Goal: Task Accomplishment & Management: Use online tool/utility

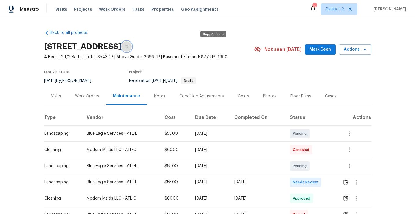
click at [132, 48] on button "button" at bounding box center [126, 46] width 10 height 10
click at [348, 182] on img "button" at bounding box center [345, 181] width 5 height 5
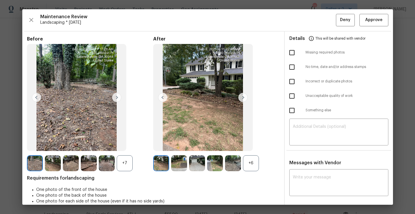
click at [127, 165] on div "+7" at bounding box center [125, 163] width 16 height 16
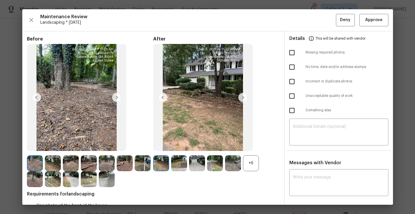
click at [146, 164] on img at bounding box center [143, 163] width 16 height 16
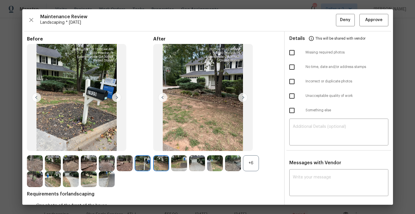
click at [251, 159] on div "+6" at bounding box center [251, 163] width 16 height 16
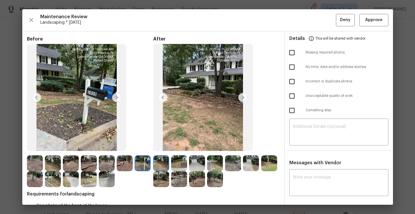
click at [241, 97] on img at bounding box center [242, 97] width 9 height 9
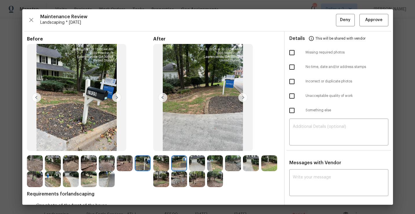
click at [241, 97] on img at bounding box center [242, 97] width 9 height 9
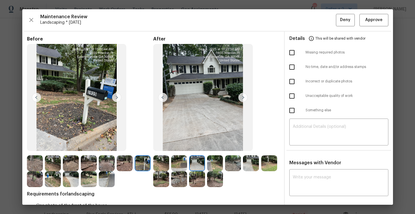
click at [241, 97] on img at bounding box center [242, 97] width 9 height 9
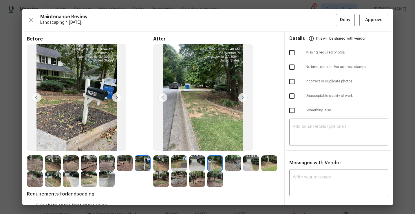
click at [241, 97] on img at bounding box center [242, 97] width 9 height 9
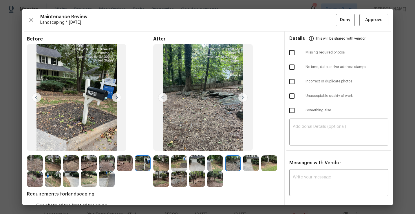
click at [160, 163] on img at bounding box center [161, 163] width 16 height 16
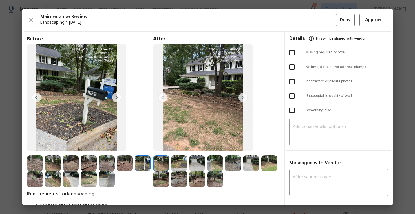
click at [244, 100] on img at bounding box center [242, 97] width 9 height 9
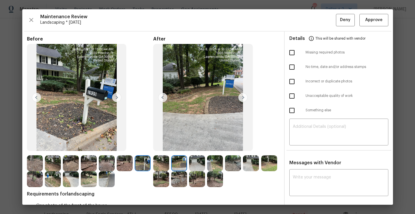
click at [244, 100] on img at bounding box center [242, 97] width 9 height 9
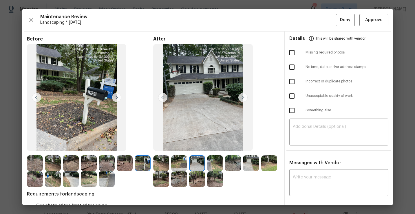
click at [215, 164] on img at bounding box center [215, 163] width 16 height 16
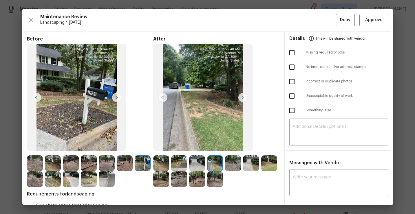
click at [231, 164] on img at bounding box center [233, 163] width 16 height 16
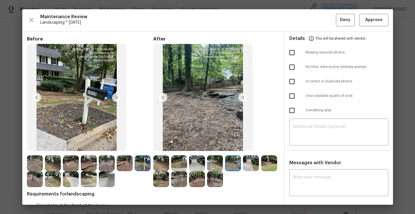
click at [178, 185] on img at bounding box center [179, 179] width 16 height 16
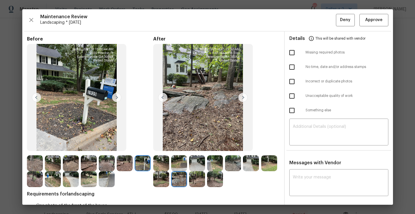
click at [190, 179] on img at bounding box center [197, 179] width 16 height 16
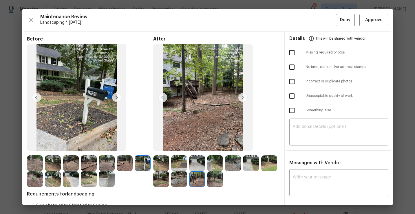
click at [214, 181] on img at bounding box center [215, 179] width 16 height 16
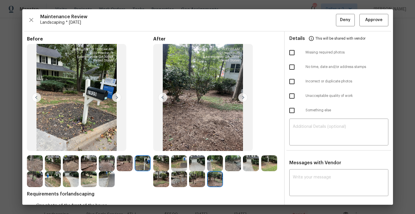
click at [194, 181] on img at bounding box center [197, 179] width 16 height 16
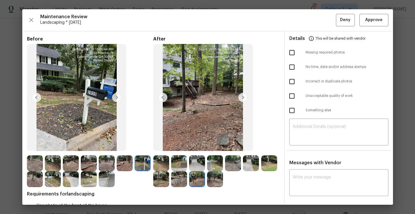
click at [183, 181] on img at bounding box center [179, 179] width 16 height 16
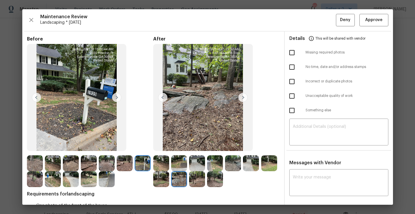
click at [157, 183] on img at bounding box center [161, 179] width 16 height 16
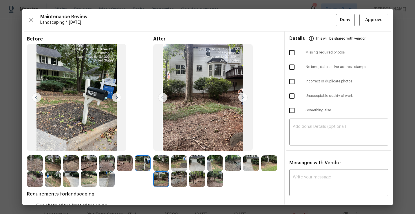
click at [178, 182] on img at bounding box center [179, 179] width 16 height 16
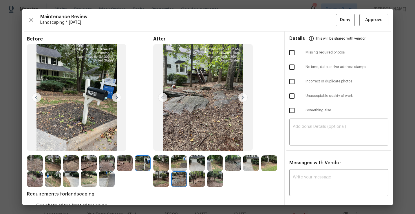
click at [165, 166] on img at bounding box center [161, 163] width 16 height 16
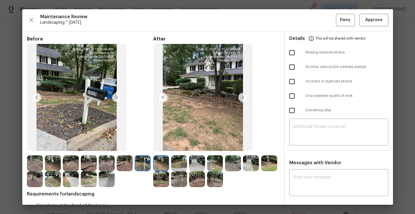
click at [173, 166] on img at bounding box center [179, 163] width 16 height 16
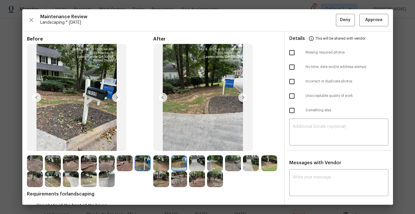
click at [197, 165] on img at bounding box center [197, 163] width 16 height 16
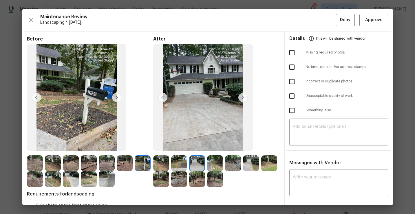
click at [217, 165] on img at bounding box center [215, 163] width 16 height 16
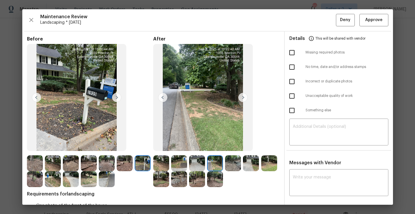
click at [233, 163] on img at bounding box center [233, 163] width 16 height 16
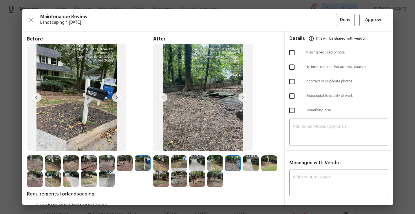
click at [248, 166] on img at bounding box center [251, 163] width 16 height 16
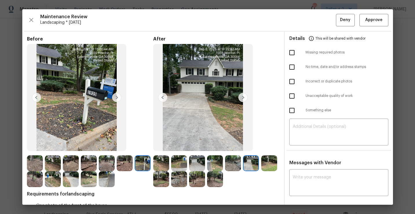
click at [270, 162] on img at bounding box center [269, 163] width 16 height 16
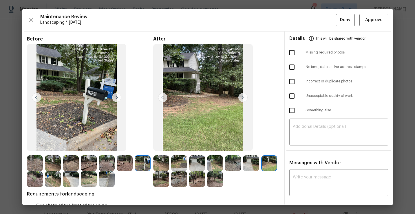
click at [160, 183] on img at bounding box center [161, 179] width 16 height 16
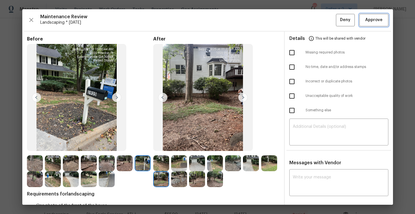
click at [374, 23] on span "Approve" at bounding box center [373, 19] width 17 height 7
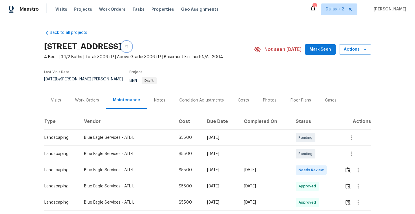
click at [128, 47] on icon "button" at bounding box center [126, 46] width 3 height 3
click at [350, 167] on img "button" at bounding box center [347, 169] width 5 height 5
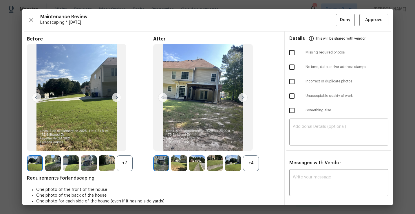
click at [254, 167] on div "+4" at bounding box center [251, 163] width 16 height 16
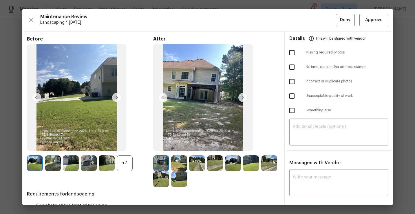
click at [118, 163] on div "+7" at bounding box center [125, 163] width 16 height 16
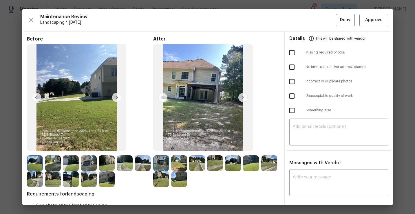
click at [69, 181] on img at bounding box center [71, 179] width 16 height 16
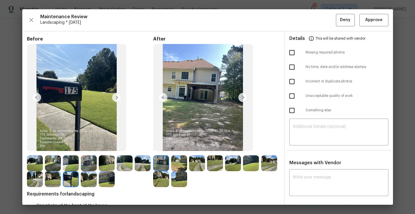
click at [181, 164] on img at bounding box center [179, 163] width 16 height 16
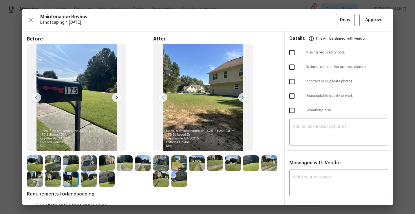
click at [232, 165] on img at bounding box center [233, 163] width 16 height 16
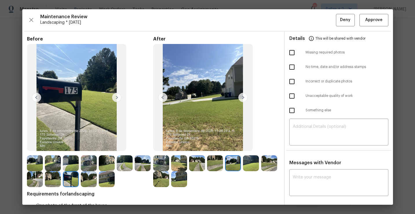
click at [243, 96] on img at bounding box center [242, 97] width 9 height 9
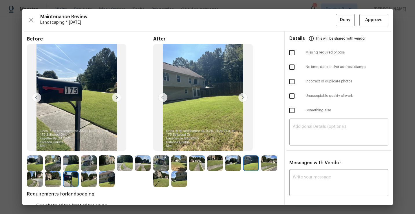
click at [243, 96] on img at bounding box center [242, 97] width 9 height 9
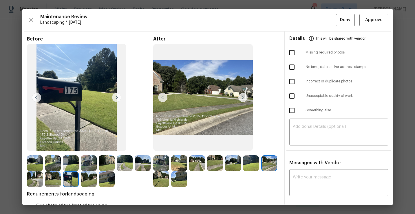
click at [243, 96] on img at bounding box center [242, 97] width 9 height 9
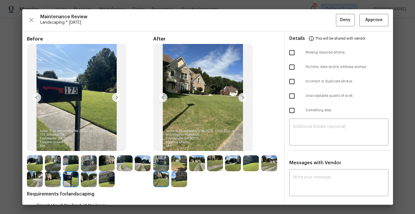
click at [243, 96] on img at bounding box center [242, 97] width 9 height 9
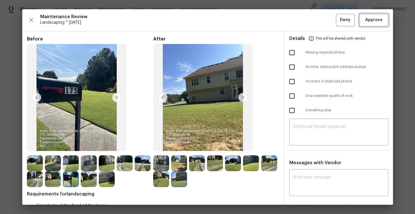
click at [375, 22] on span "Approve" at bounding box center [373, 19] width 17 height 7
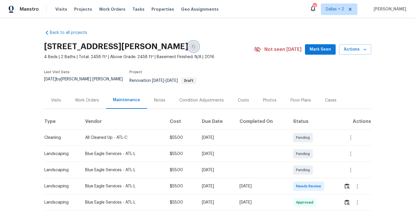
click at [192, 45] on icon "button" at bounding box center [193, 46] width 3 height 3
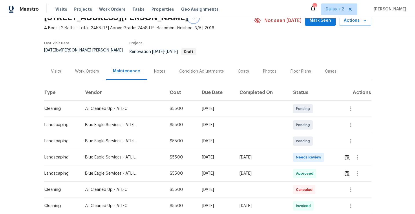
scroll to position [34, 0]
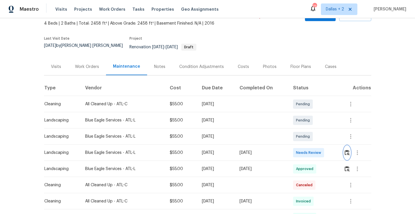
click at [346, 150] on img "button" at bounding box center [346, 152] width 5 height 5
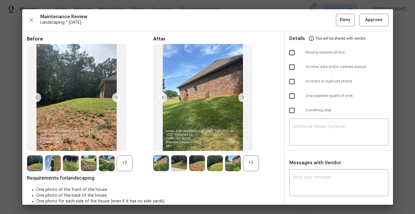
click at [247, 163] on div "+7" at bounding box center [251, 163] width 16 height 16
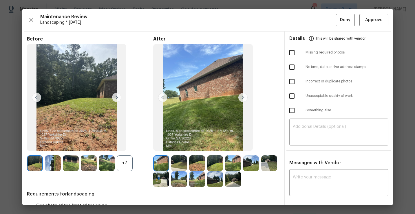
click at [126, 163] on div "+7" at bounding box center [125, 163] width 16 height 16
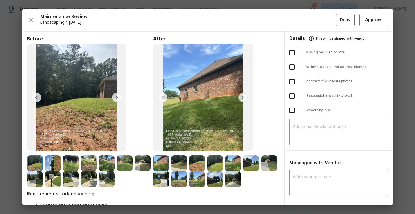
click at [56, 178] on img at bounding box center [53, 179] width 16 height 16
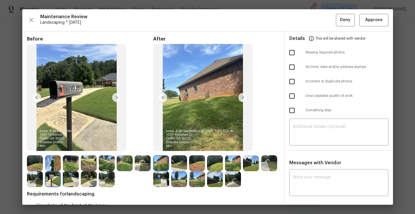
click at [264, 164] on img at bounding box center [269, 163] width 16 height 16
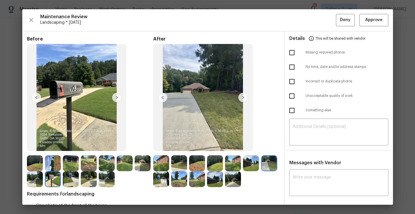
click at [201, 179] on img at bounding box center [197, 179] width 16 height 16
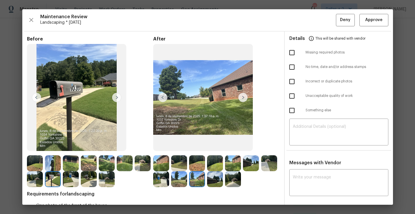
click at [227, 174] on img at bounding box center [233, 179] width 16 height 16
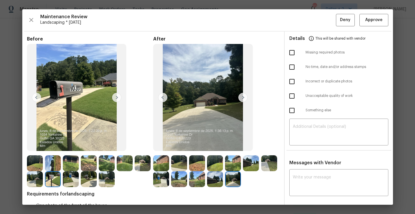
click at [198, 185] on img at bounding box center [197, 179] width 16 height 16
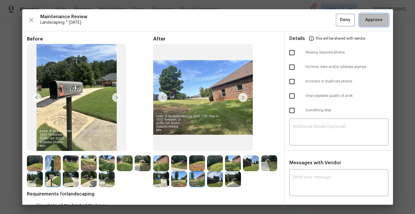
click at [372, 25] on button "Approve" at bounding box center [373, 20] width 29 height 12
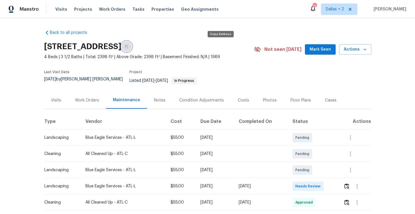
click at [128, 47] on icon "button" at bounding box center [126, 46] width 3 height 3
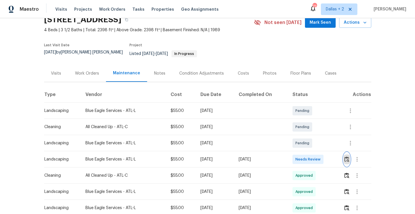
click at [349, 157] on img "button" at bounding box center [346, 159] width 5 height 5
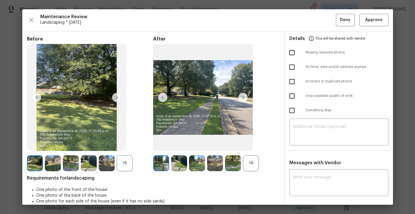
click at [249, 165] on div "+6" at bounding box center [251, 163] width 16 height 16
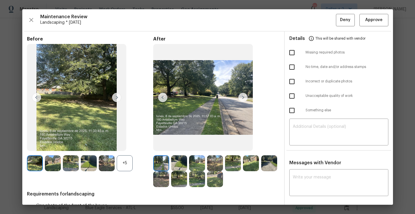
click at [133, 165] on div "+5" at bounding box center [90, 163] width 126 height 16
click at [128, 161] on div "+5" at bounding box center [125, 163] width 16 height 16
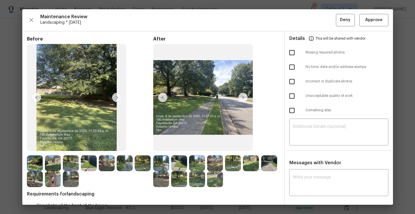
click at [58, 180] on img at bounding box center [53, 179] width 16 height 16
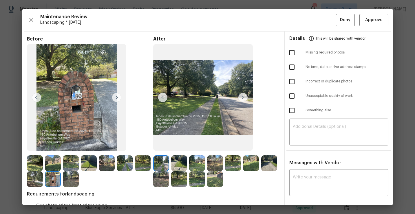
click at [183, 165] on img at bounding box center [179, 163] width 16 height 16
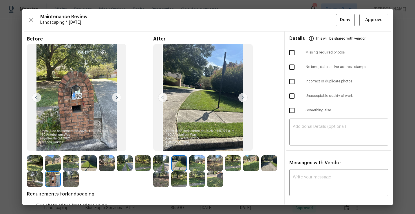
click at [232, 165] on img at bounding box center [233, 163] width 16 height 16
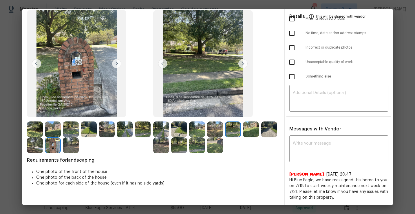
scroll to position [0, 0]
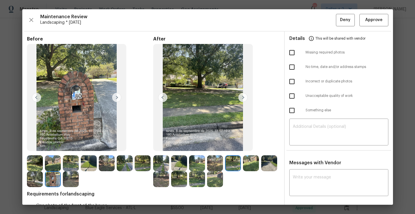
click at [180, 161] on img at bounding box center [179, 163] width 16 height 16
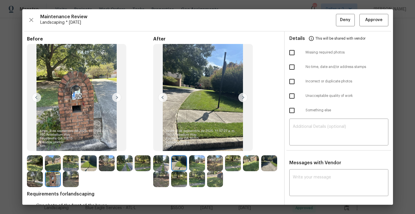
click at [242, 97] on img at bounding box center [242, 97] width 9 height 9
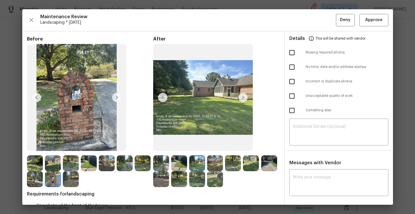
click at [215, 165] on img at bounding box center [215, 163] width 16 height 16
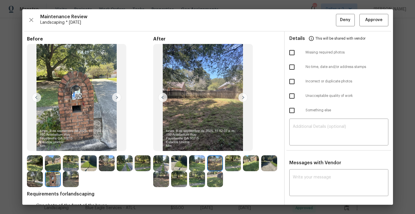
click at [234, 163] on img at bounding box center [233, 163] width 16 height 16
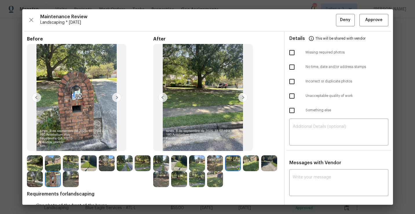
click at [249, 164] on img at bounding box center [251, 163] width 16 height 16
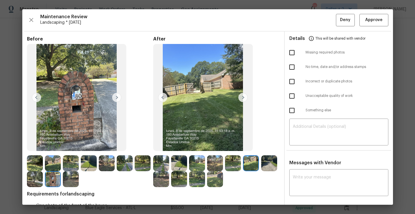
click at [269, 163] on img at bounding box center [269, 163] width 16 height 16
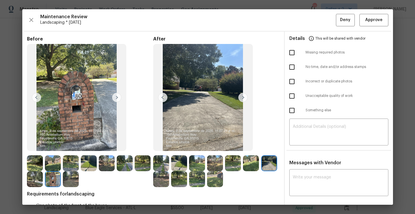
click at [163, 181] on img at bounding box center [161, 179] width 16 height 16
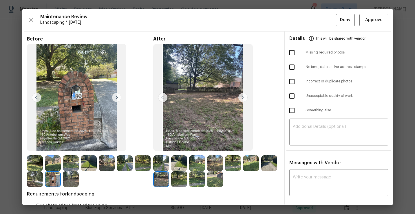
click at [183, 164] on img at bounding box center [179, 163] width 16 height 16
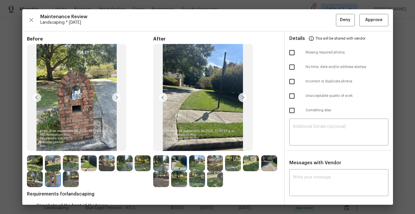
click at [195, 163] on img at bounding box center [197, 163] width 16 height 16
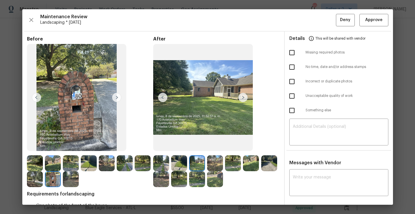
click at [214, 166] on img at bounding box center [215, 163] width 16 height 16
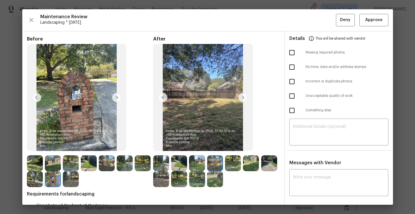
click at [233, 163] on img at bounding box center [233, 163] width 16 height 16
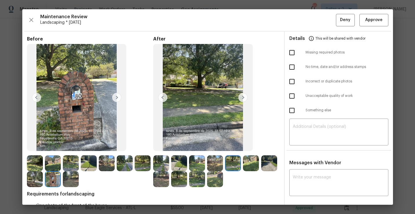
click at [255, 161] on img at bounding box center [251, 163] width 16 height 16
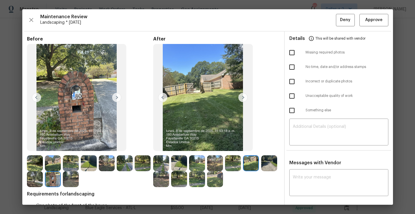
click at [274, 161] on img at bounding box center [269, 163] width 16 height 16
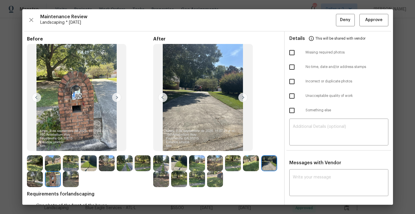
click at [166, 180] on img at bounding box center [161, 179] width 16 height 16
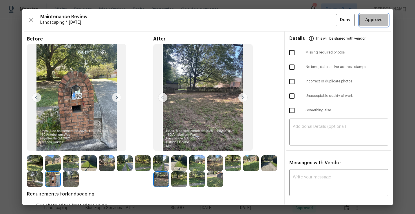
click at [377, 25] on button "Approve" at bounding box center [373, 20] width 29 height 12
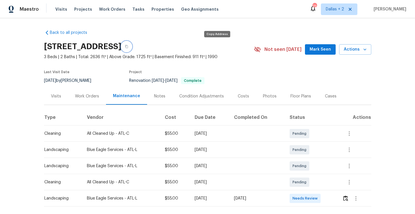
click at [128, 45] on icon "button" at bounding box center [126, 46] width 3 height 3
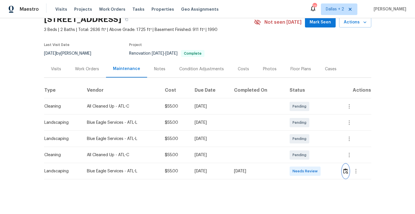
click at [347, 171] on img "button" at bounding box center [345, 170] width 5 height 5
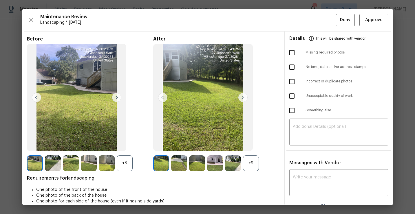
click at [246, 160] on div "+9" at bounding box center [251, 163] width 16 height 16
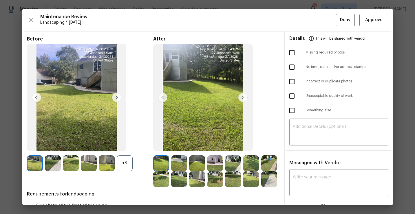
click at [126, 164] on div "+8" at bounding box center [125, 163] width 16 height 16
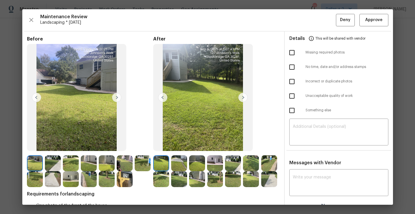
click at [127, 181] on img at bounding box center [125, 179] width 16 height 16
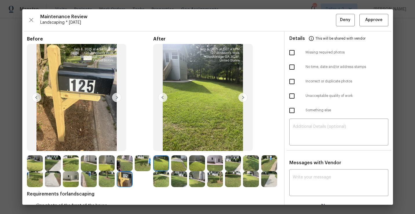
click at [242, 98] on img at bounding box center [242, 97] width 9 height 9
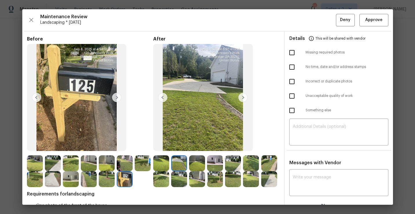
click at [242, 98] on img at bounding box center [242, 97] width 9 height 9
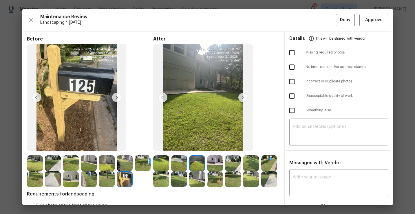
click at [242, 98] on img at bounding box center [242, 97] width 9 height 9
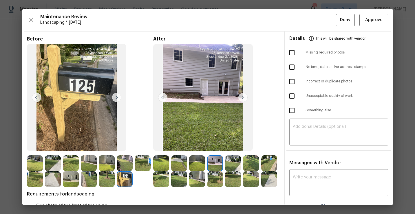
click at [242, 98] on img at bounding box center [242, 97] width 9 height 9
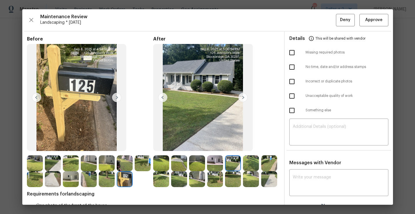
click at [195, 178] on img at bounding box center [197, 179] width 16 height 16
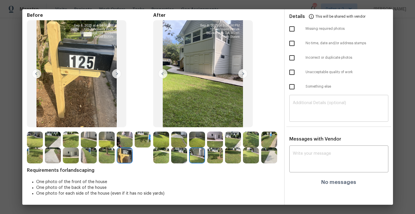
scroll to position [0, 0]
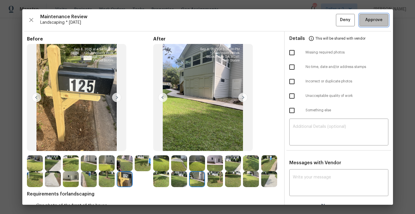
click at [371, 24] on button "Approve" at bounding box center [373, 20] width 29 height 12
click at [371, 24] on div "Maintenance Review Landscaping * [DATE] Deny" at bounding box center [207, 20] width 361 height 12
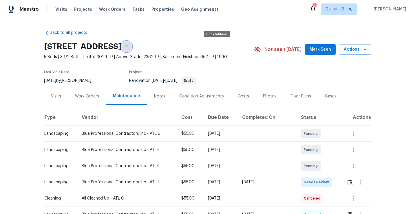
click at [128, 47] on icon "button" at bounding box center [126, 46] width 3 height 3
click at [132, 45] on button "button" at bounding box center [126, 46] width 10 height 10
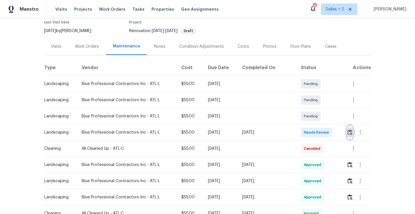
click at [350, 132] on img "button" at bounding box center [349, 132] width 5 height 5
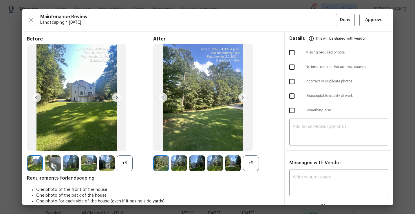
click at [123, 160] on div "+8" at bounding box center [125, 163] width 16 height 16
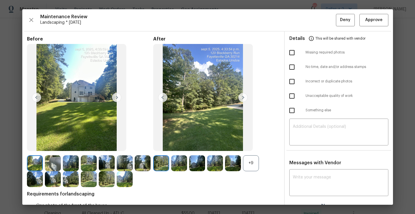
click at [247, 166] on div "+9" at bounding box center [251, 163] width 16 height 16
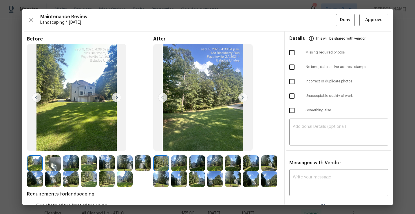
click at [181, 161] on img at bounding box center [179, 163] width 16 height 16
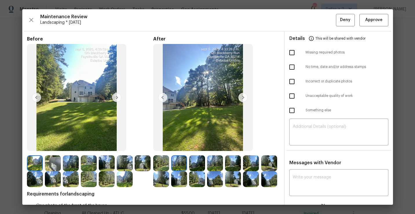
click at [193, 179] on img at bounding box center [197, 179] width 16 height 16
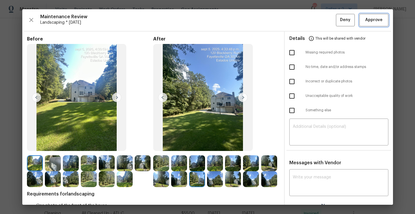
click at [365, 21] on span "Approve" at bounding box center [374, 19] width 20 height 7
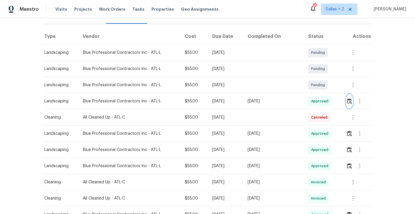
scroll to position [0, 0]
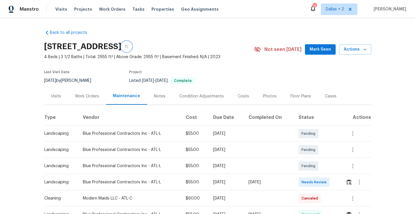
click at [128, 46] on icon "button" at bounding box center [126, 46] width 3 height 3
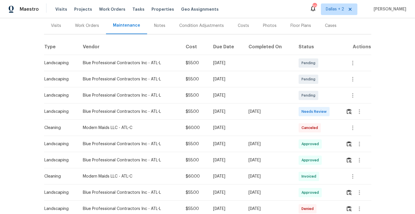
scroll to position [73, 0]
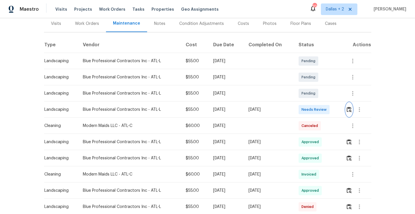
click at [350, 108] on img "button" at bounding box center [348, 109] width 5 height 5
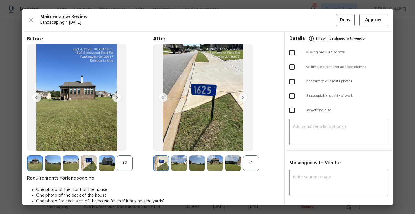
click at [122, 167] on div "+2" at bounding box center [125, 163] width 16 height 16
click at [249, 163] on div "+2" at bounding box center [251, 163] width 16 height 16
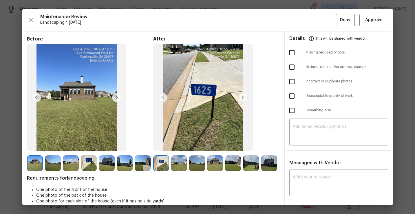
click at [197, 170] on img at bounding box center [197, 163] width 16 height 16
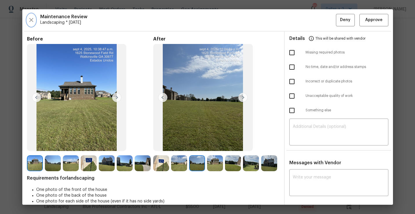
click at [28, 21] on icon "button" at bounding box center [31, 19] width 7 height 7
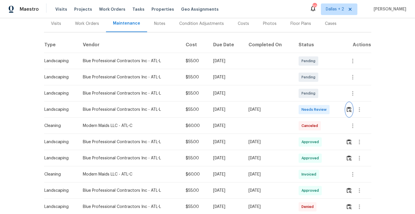
click at [348, 108] on img "button" at bounding box center [348, 109] width 5 height 5
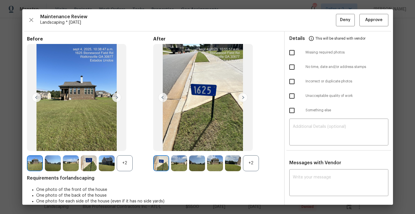
click at [370, 26] on div "Maintenance Review Landscaping * [DATE] Deny Approve Before +2 After +2 Require…" at bounding box center [207, 107] width 370 height 196
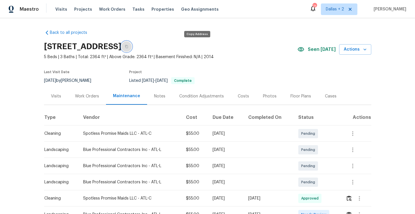
click at [132, 48] on button "button" at bounding box center [126, 46] width 10 height 10
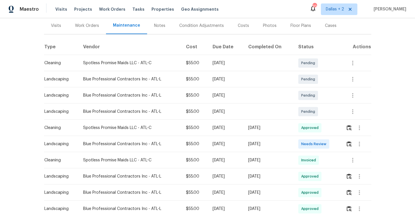
scroll to position [73, 0]
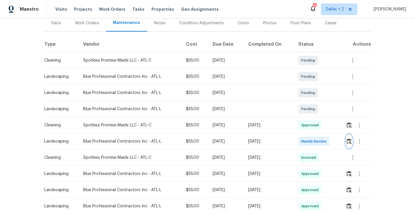
click at [348, 142] on img "button" at bounding box center [348, 141] width 5 height 5
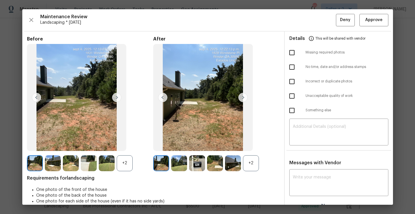
click at [123, 156] on div "+2" at bounding box center [125, 163] width 16 height 16
click at [255, 164] on div "+2" at bounding box center [251, 163] width 16 height 16
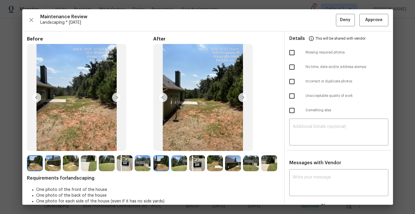
click at [200, 165] on img at bounding box center [197, 163] width 16 height 16
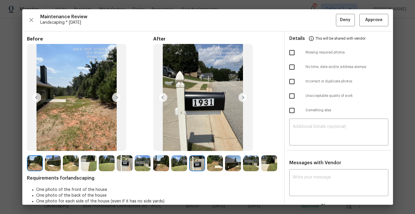
click at [214, 167] on img at bounding box center [215, 163] width 16 height 16
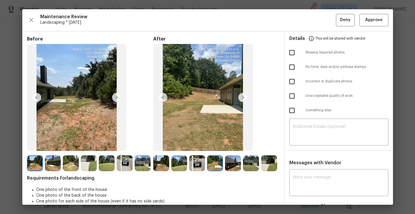
click at [230, 169] on img at bounding box center [233, 163] width 16 height 16
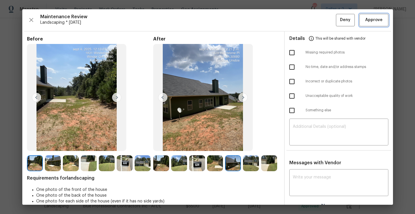
click at [370, 19] on span "Approve" at bounding box center [373, 19] width 17 height 7
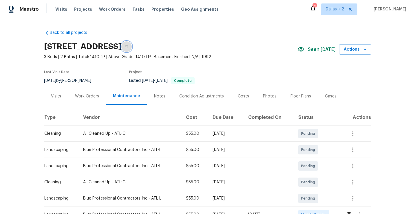
click at [128, 47] on icon "button" at bounding box center [126, 46] width 3 height 3
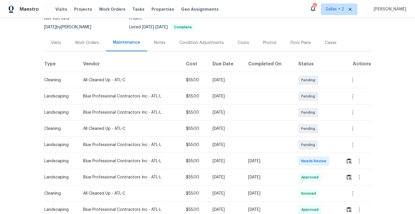
scroll to position [76, 0]
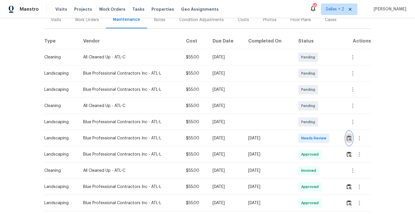
click at [350, 139] on img "button" at bounding box center [348, 137] width 5 height 5
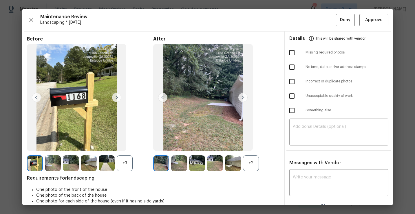
click at [124, 167] on div "+3" at bounding box center [125, 163] width 16 height 16
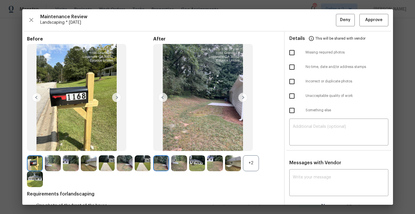
click at [254, 159] on div "+2" at bounding box center [251, 163] width 16 height 16
click at [198, 164] on img at bounding box center [197, 163] width 16 height 16
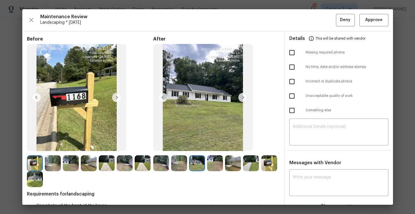
click at [218, 158] on img at bounding box center [215, 163] width 16 height 16
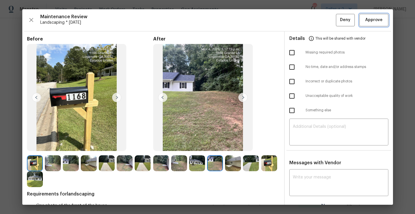
click at [380, 23] on span "Approve" at bounding box center [373, 19] width 17 height 7
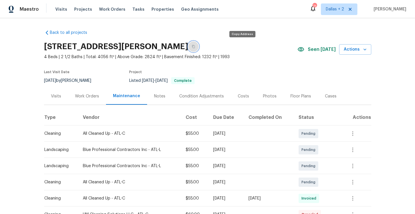
click at [195, 47] on icon "button" at bounding box center [193, 46] width 3 height 3
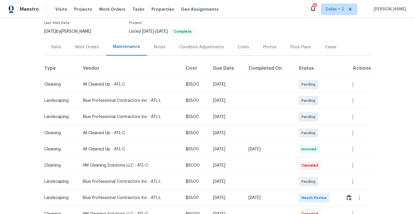
scroll to position [59, 0]
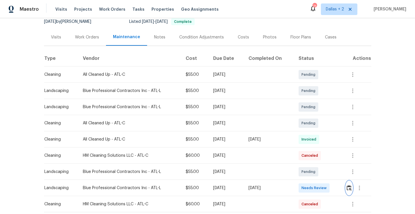
click at [350, 185] on button "button" at bounding box center [348, 188] width 7 height 14
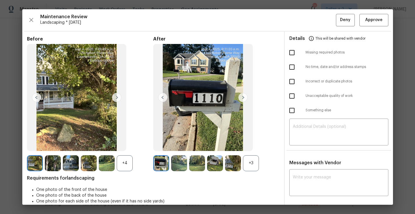
click at [253, 165] on div "+3" at bounding box center [251, 163] width 16 height 16
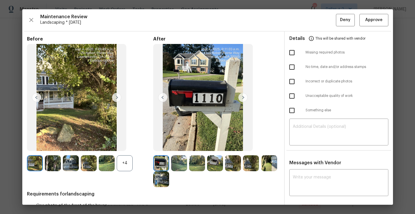
click at [126, 164] on div "+4" at bounding box center [125, 163] width 16 height 16
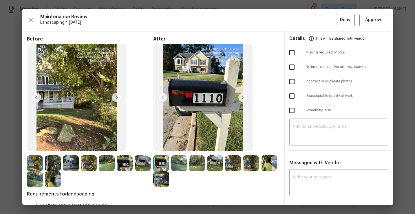
click at [183, 161] on img at bounding box center [179, 163] width 16 height 16
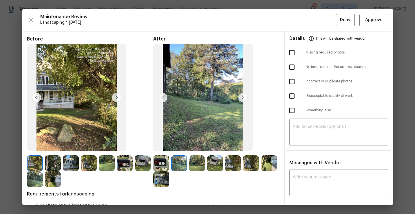
click at [213, 165] on img at bounding box center [215, 163] width 16 height 16
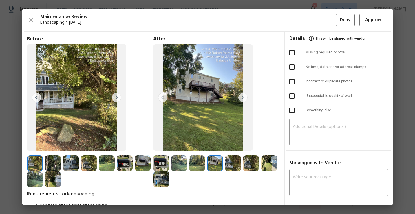
click at [230, 164] on img at bounding box center [233, 163] width 16 height 16
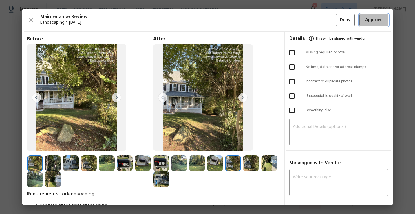
click at [372, 17] on span "Approve" at bounding box center [373, 19] width 17 height 7
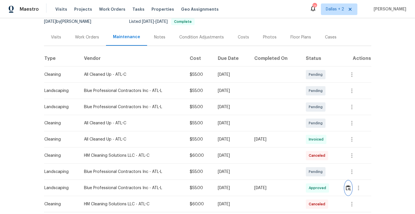
scroll to position [0, 0]
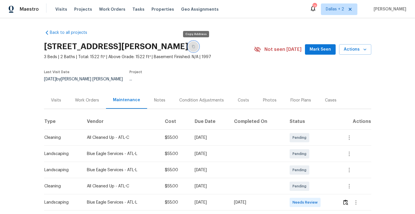
click at [191, 45] on button "button" at bounding box center [193, 46] width 10 height 10
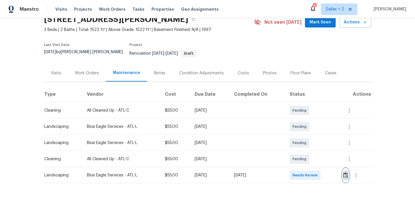
click at [346, 172] on img "button" at bounding box center [345, 174] width 5 height 5
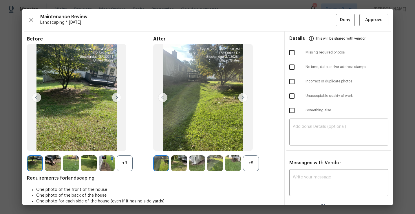
click at [245, 162] on div "+8" at bounding box center [251, 163] width 16 height 16
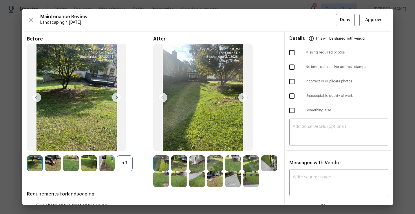
click at [127, 163] on div "+9" at bounding box center [125, 163] width 16 height 16
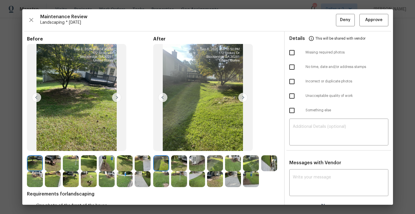
click at [105, 165] on img at bounding box center [107, 163] width 16 height 16
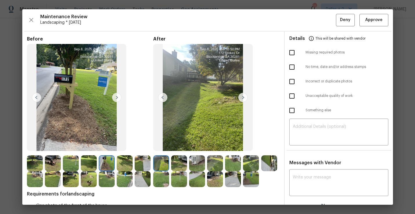
click at [212, 168] on img at bounding box center [215, 163] width 16 height 16
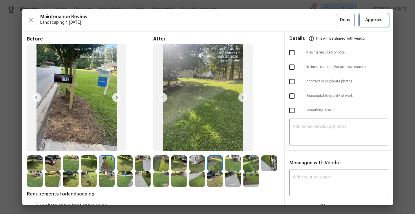
click at [372, 23] on span "Approve" at bounding box center [373, 19] width 17 height 7
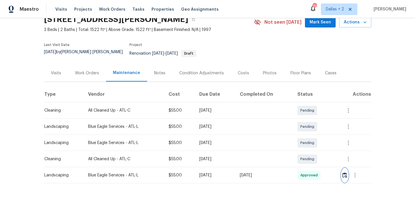
scroll to position [0, 0]
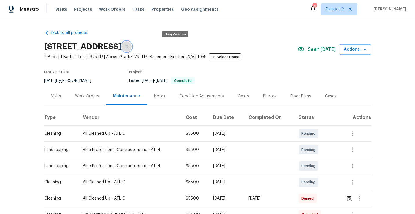
click at [132, 49] on button "button" at bounding box center [126, 46] width 10 height 10
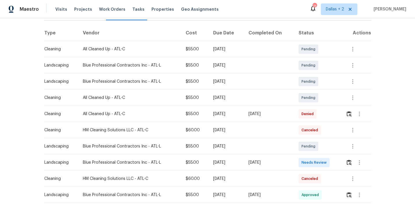
scroll to position [89, 0]
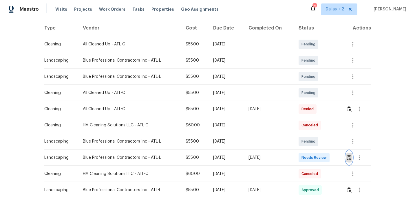
click at [347, 155] on img "button" at bounding box center [348, 157] width 5 height 5
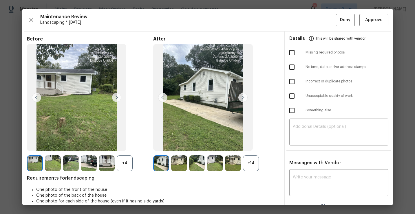
click at [253, 158] on div "+14" at bounding box center [251, 163] width 16 height 16
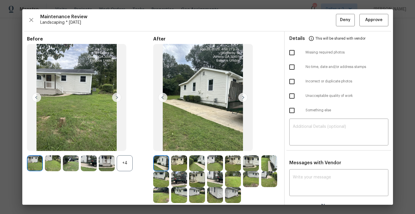
click at [135, 161] on div "+4" at bounding box center [90, 163] width 126 height 16
click at [128, 163] on div "+4" at bounding box center [125, 163] width 16 height 16
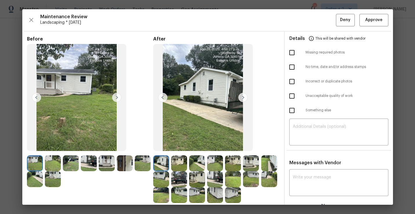
click at [175, 162] on img at bounding box center [179, 163] width 16 height 16
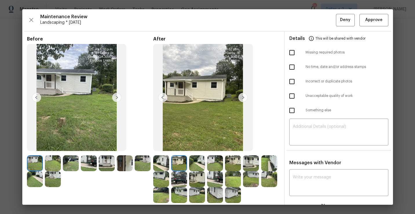
click at [197, 164] on img at bounding box center [197, 163] width 16 height 16
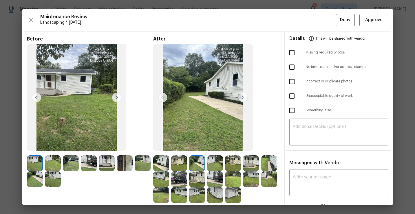
click at [214, 161] on img at bounding box center [215, 163] width 16 height 16
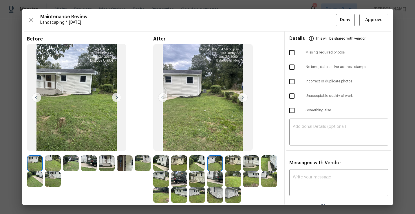
click at [202, 177] on img at bounding box center [197, 179] width 16 height 16
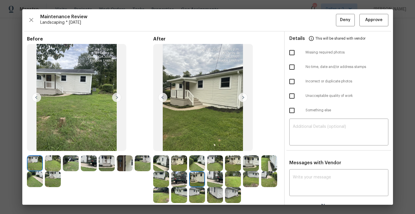
click at [218, 181] on img at bounding box center [215, 179] width 16 height 16
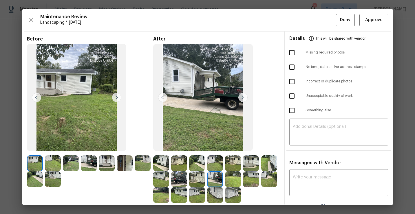
click at [236, 177] on img at bounding box center [233, 179] width 16 height 16
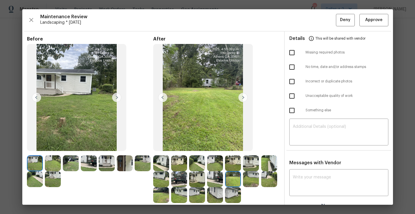
click at [250, 180] on img at bounding box center [251, 179] width 16 height 16
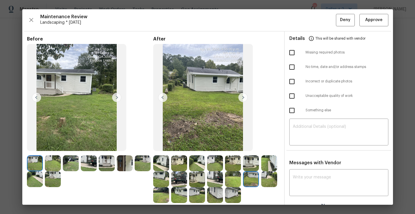
click at [268, 178] on img at bounding box center [269, 179] width 16 height 16
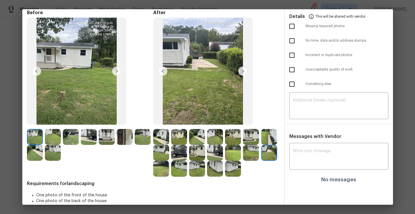
scroll to position [27, 0]
click at [165, 172] on img at bounding box center [161, 169] width 16 height 16
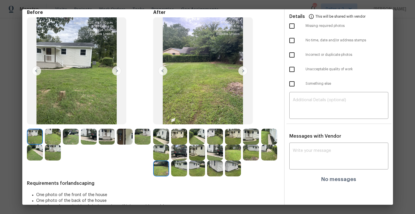
click at [177, 170] on img at bounding box center [179, 169] width 16 height 16
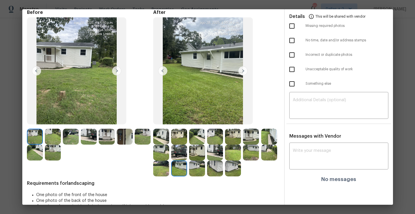
scroll to position [25, 0]
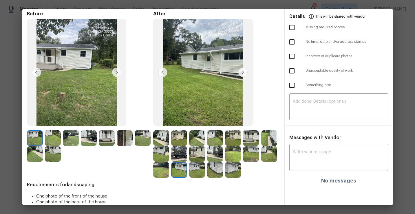
click at [197, 171] on img at bounding box center [197, 170] width 16 height 16
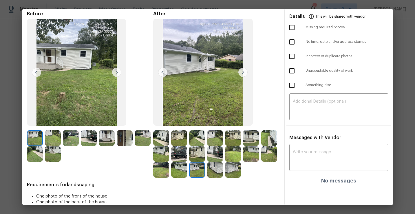
click at [36, 139] on img at bounding box center [35, 138] width 16 height 16
click at [117, 74] on img at bounding box center [116, 72] width 9 height 9
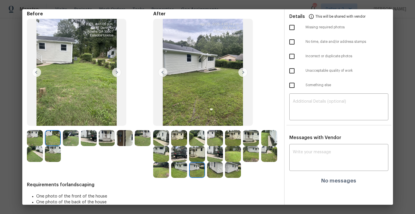
click at [116, 73] on img at bounding box center [116, 72] width 9 height 9
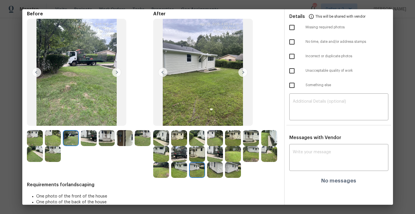
click at [116, 74] on img at bounding box center [116, 72] width 9 height 9
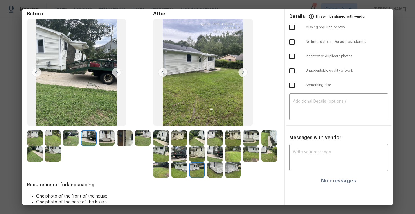
click at [115, 74] on img at bounding box center [116, 72] width 9 height 9
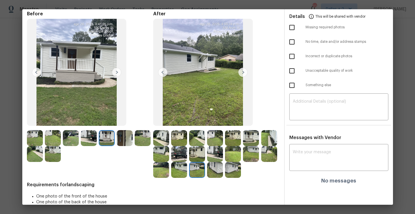
click at [124, 142] on img at bounding box center [125, 138] width 16 height 16
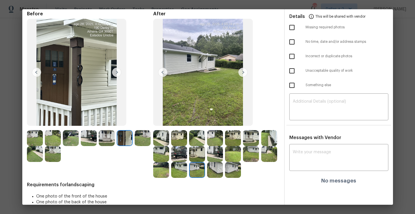
scroll to position [0, 0]
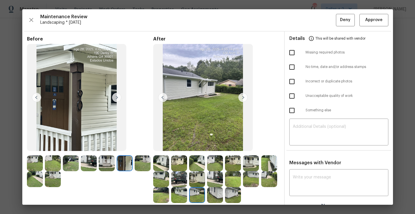
click at [373, 27] on div "Maintenance Review Landscaping * [DATE] Deny Approve Before After Requirements …" at bounding box center [207, 107] width 370 height 196
click at [372, 21] on span "Approve" at bounding box center [373, 19] width 17 height 7
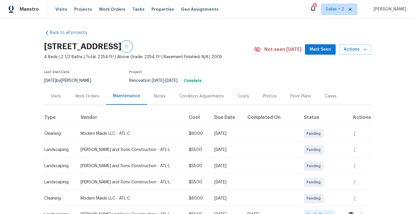
click at [132, 47] on button "button" at bounding box center [126, 46] width 10 height 10
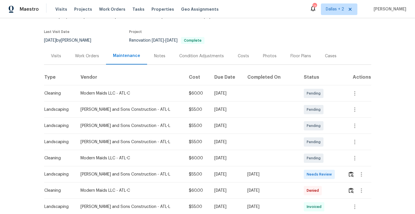
scroll to position [56, 0]
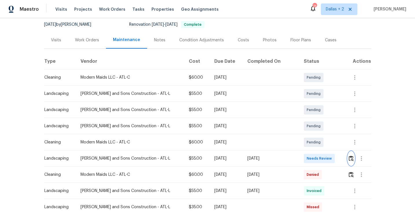
click at [348, 157] on img "button" at bounding box center [350, 158] width 5 height 5
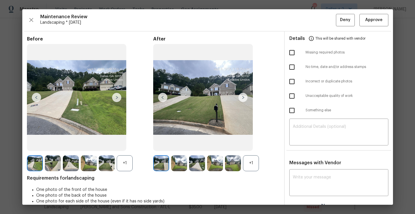
click at [255, 165] on div "+1" at bounding box center [251, 163] width 16 height 16
click at [127, 162] on div "+1" at bounding box center [125, 163] width 16 height 16
click at [117, 98] on img at bounding box center [116, 97] width 9 height 9
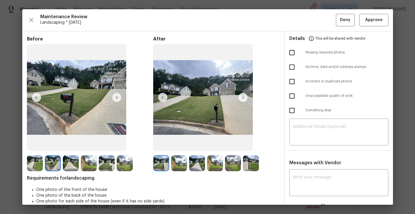
click at [174, 165] on img at bounding box center [179, 163] width 16 height 16
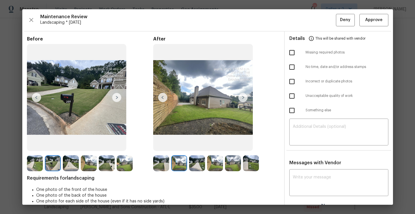
click at [213, 163] on img at bounding box center [215, 163] width 16 height 16
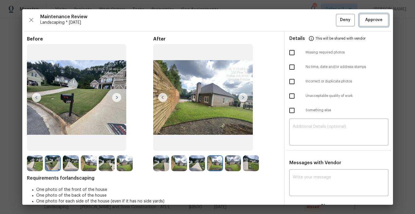
click at [378, 21] on span "Approve" at bounding box center [373, 19] width 17 height 7
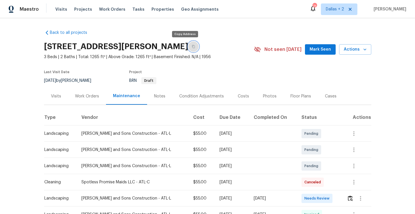
click at [192, 47] on icon "button" at bounding box center [193, 46] width 3 height 3
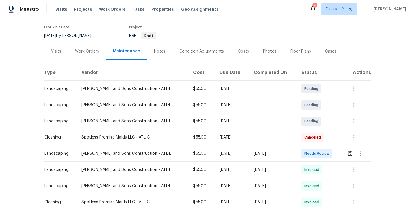
scroll to position [56, 0]
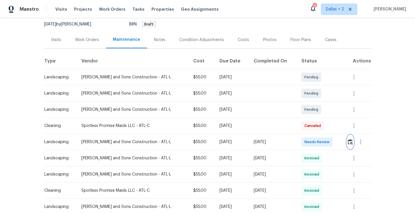
click at [350, 141] on img "button" at bounding box center [349, 141] width 5 height 5
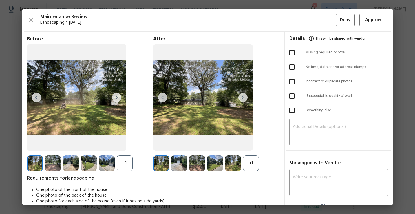
click at [244, 164] on div "+1" at bounding box center [251, 163] width 16 height 16
click at [128, 158] on div "+1" at bounding box center [125, 163] width 16 height 16
click at [55, 169] on img at bounding box center [53, 163] width 16 height 16
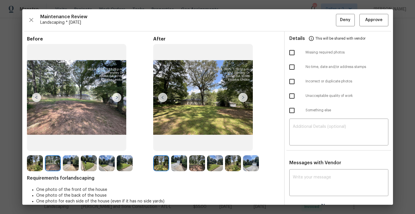
click at [179, 170] on img at bounding box center [179, 163] width 16 height 16
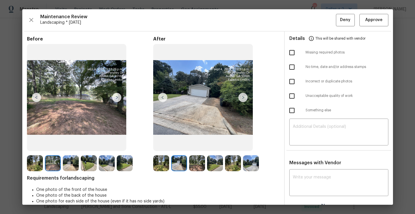
click at [196, 163] on img at bounding box center [197, 163] width 16 height 16
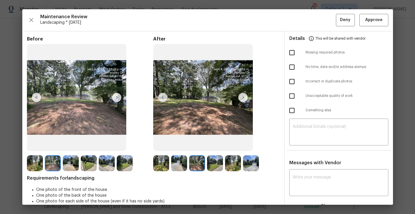
click at [214, 161] on img at bounding box center [215, 163] width 16 height 16
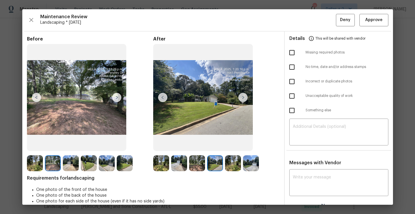
click at [235, 161] on img at bounding box center [233, 163] width 16 height 16
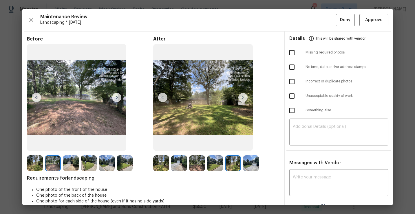
click at [250, 163] on img at bounding box center [251, 163] width 16 height 16
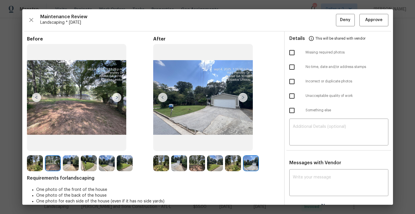
click at [161, 161] on img at bounding box center [161, 163] width 16 height 16
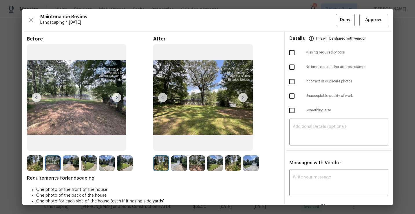
click at [242, 97] on img at bounding box center [242, 97] width 9 height 9
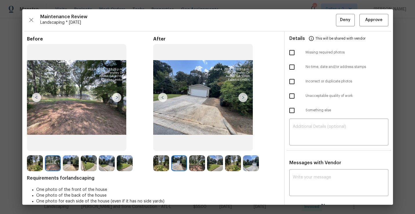
click at [242, 99] on img at bounding box center [242, 97] width 9 height 9
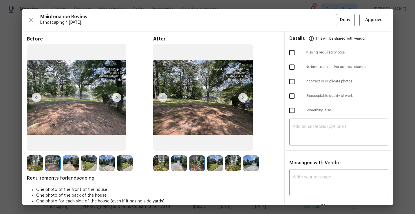
click at [242, 99] on img at bounding box center [242, 97] width 9 height 9
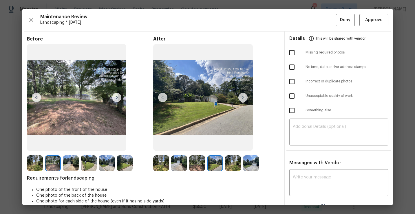
click at [242, 99] on img at bounding box center [242, 97] width 9 height 9
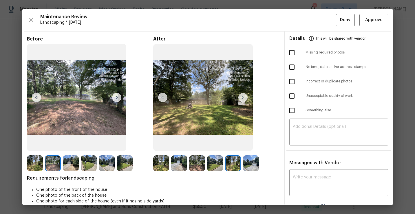
click at [242, 99] on img at bounding box center [242, 97] width 9 height 9
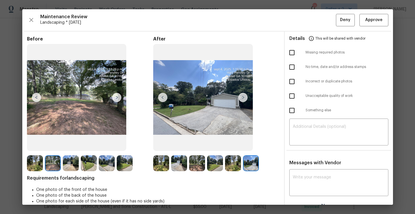
click at [160, 163] on img at bounding box center [161, 163] width 16 height 16
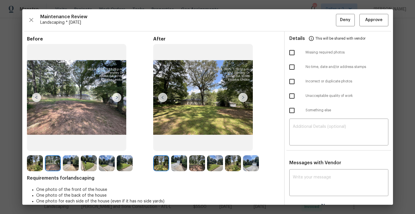
click at [241, 97] on img at bounding box center [242, 97] width 9 height 9
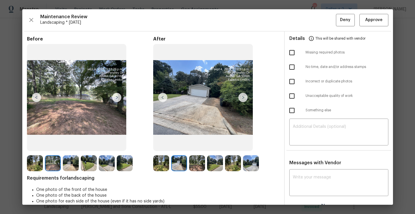
click at [245, 97] on img at bounding box center [242, 97] width 9 height 9
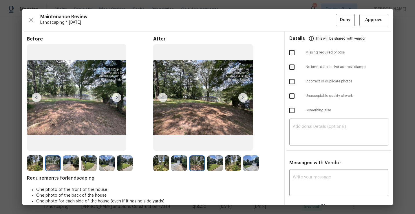
click at [245, 97] on img at bounding box center [242, 97] width 9 height 9
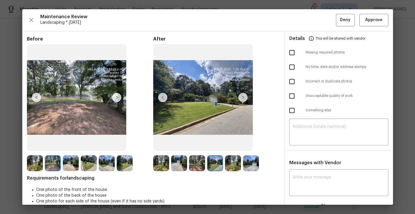
click at [245, 97] on img at bounding box center [242, 97] width 9 height 9
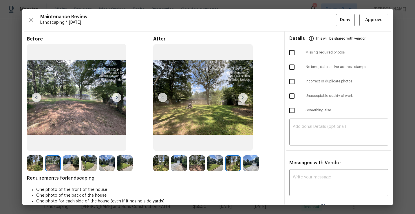
click at [245, 97] on img at bounding box center [242, 97] width 9 height 9
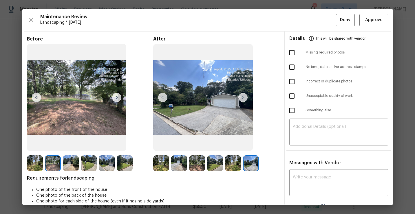
click at [245, 97] on img at bounding box center [242, 97] width 9 height 9
click at [371, 25] on button "Approve" at bounding box center [373, 20] width 29 height 12
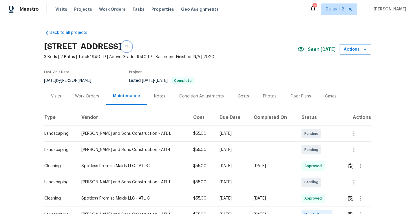
click at [132, 44] on button "button" at bounding box center [126, 46] width 10 height 10
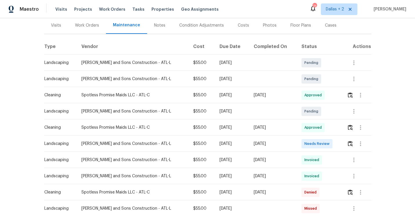
scroll to position [72, 0]
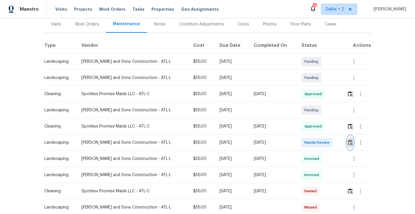
click at [349, 144] on img "button" at bounding box center [349, 142] width 5 height 5
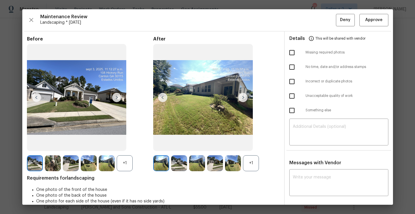
click at [246, 165] on div "+1" at bounding box center [251, 163] width 16 height 16
click at [118, 161] on div "+1" at bounding box center [125, 163] width 16 height 16
click at [177, 164] on img at bounding box center [179, 163] width 16 height 16
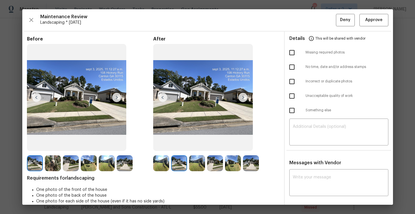
click at [50, 165] on img at bounding box center [53, 163] width 16 height 16
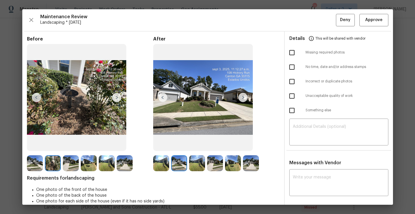
click at [191, 168] on img at bounding box center [197, 163] width 16 height 16
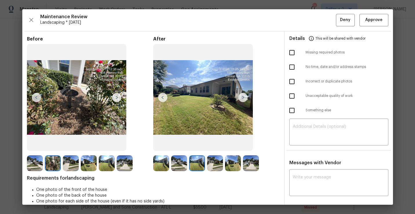
click at [214, 164] on img at bounding box center [215, 163] width 16 height 16
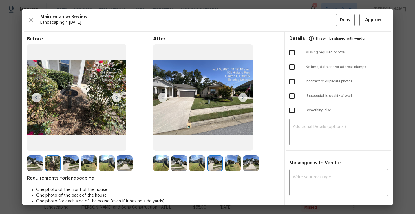
click at [233, 161] on img at bounding box center [233, 163] width 16 height 16
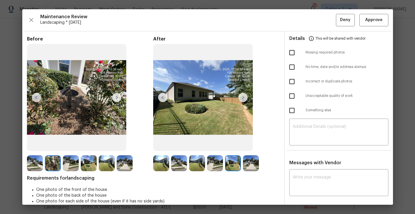
click at [255, 166] on img at bounding box center [251, 163] width 16 height 16
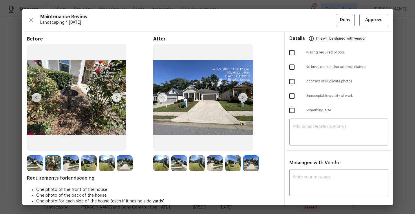
click at [128, 169] on img at bounding box center [125, 163] width 16 height 16
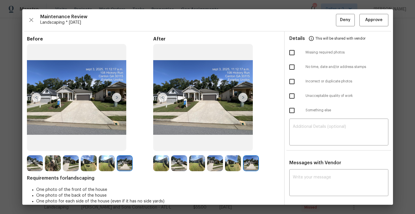
click at [88, 162] on img at bounding box center [89, 163] width 16 height 16
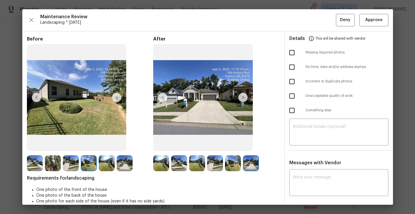
click at [73, 165] on img at bounding box center [71, 163] width 16 height 16
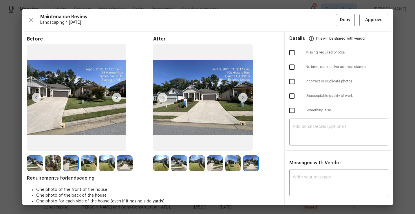
click at [108, 165] on img at bounding box center [107, 163] width 16 height 16
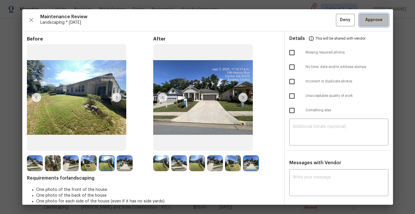
click at [377, 20] on span "Approve" at bounding box center [373, 19] width 17 height 7
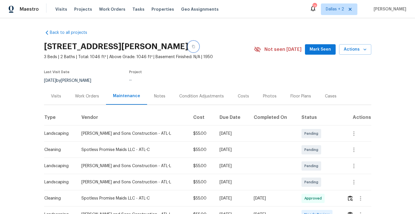
click at [194, 46] on icon "button" at bounding box center [193, 46] width 3 height 3
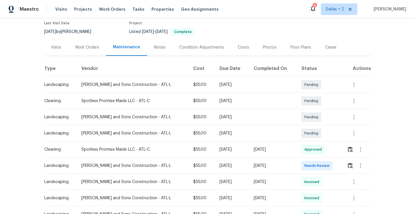
scroll to position [60, 0]
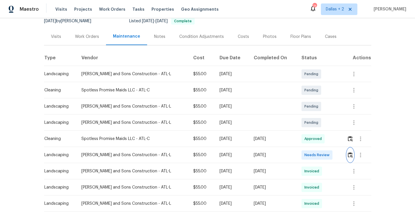
click at [347, 157] on img "button" at bounding box center [349, 154] width 5 height 5
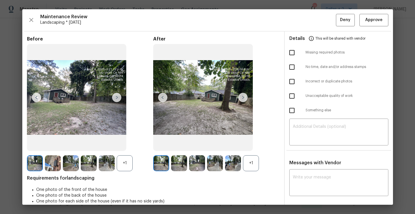
click at [250, 171] on div "+1" at bounding box center [251, 163] width 16 height 16
click at [123, 162] on div "+1" at bounding box center [125, 163] width 16 height 16
click at [242, 98] on img at bounding box center [242, 97] width 9 height 9
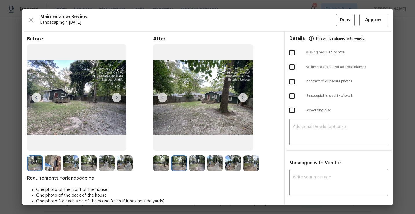
click at [52, 161] on img at bounding box center [53, 163] width 16 height 16
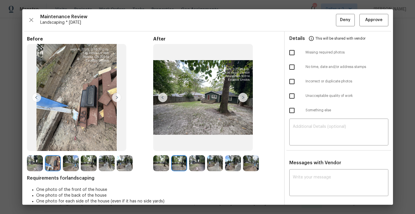
click at [244, 98] on img at bounding box center [242, 97] width 9 height 9
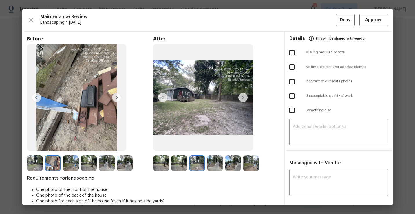
click at [242, 98] on img at bounding box center [242, 97] width 9 height 9
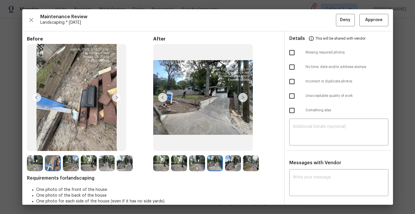
click at [242, 97] on img at bounding box center [242, 97] width 9 height 9
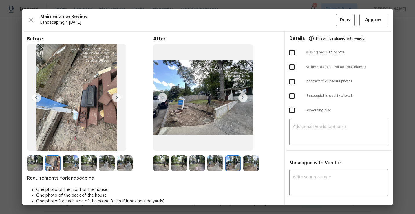
click at [242, 95] on img at bounding box center [242, 97] width 9 height 9
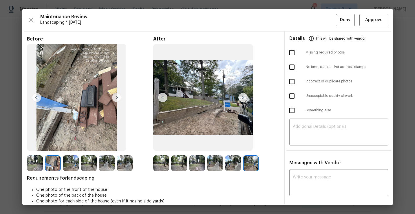
click at [161, 157] on img at bounding box center [161, 163] width 16 height 16
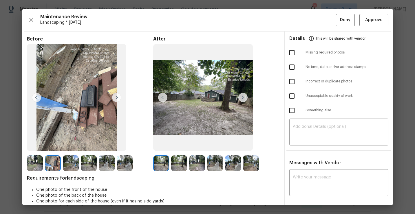
click at [241, 97] on img at bounding box center [242, 97] width 9 height 9
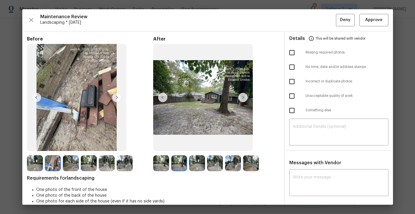
click at [241, 97] on img at bounding box center [242, 97] width 9 height 9
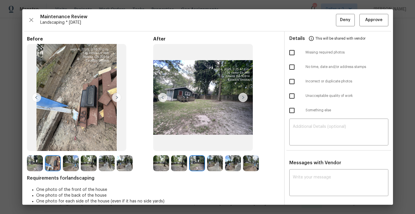
click at [241, 97] on img at bounding box center [242, 97] width 9 height 9
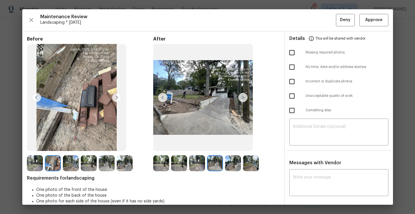
click at [241, 97] on img at bounding box center [242, 97] width 9 height 9
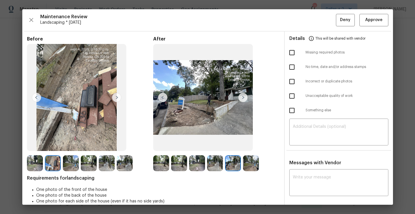
click at [241, 97] on img at bounding box center [242, 97] width 9 height 9
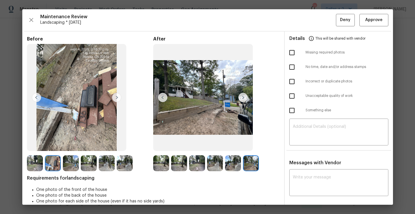
click at [241, 97] on img at bounding box center [242, 97] width 9 height 9
click at [380, 23] on span "Approve" at bounding box center [373, 19] width 17 height 7
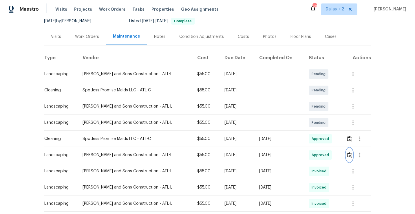
scroll to position [0, 0]
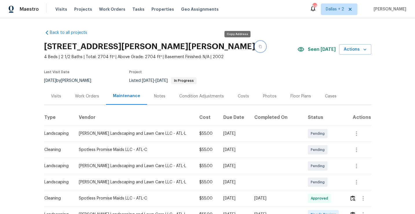
click at [255, 49] on button "button" at bounding box center [260, 46] width 10 height 10
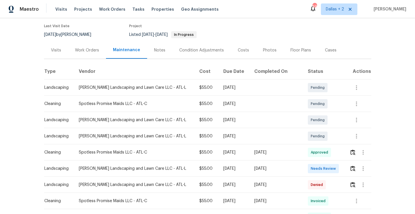
scroll to position [71, 0]
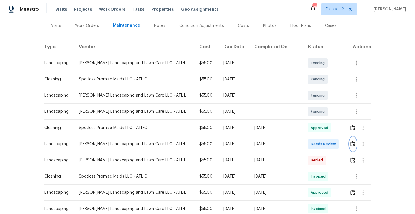
click at [352, 145] on img "button" at bounding box center [352, 143] width 5 height 5
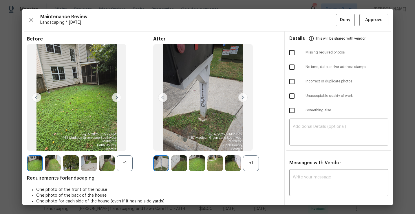
click at [249, 161] on div "+1" at bounding box center [251, 163] width 16 height 16
click at [126, 166] on div "+1" at bounding box center [125, 163] width 16 height 16
click at [250, 162] on img at bounding box center [251, 163] width 16 height 16
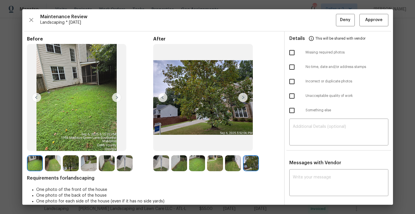
click at [181, 166] on img at bounding box center [179, 163] width 16 height 16
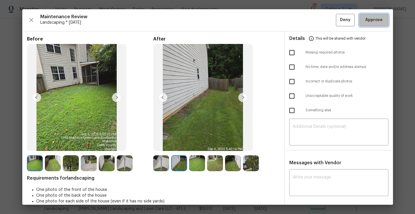
click at [369, 22] on span "Approve" at bounding box center [373, 19] width 17 height 7
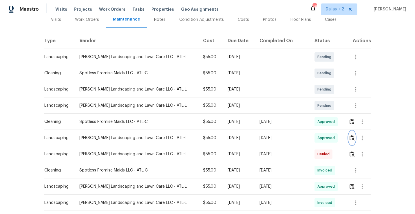
scroll to position [0, 0]
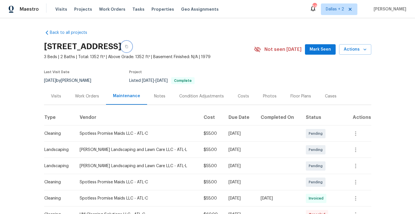
click at [132, 47] on button "button" at bounding box center [126, 46] width 10 height 10
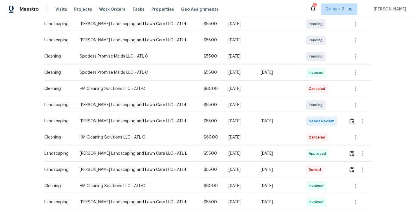
scroll to position [130, 0]
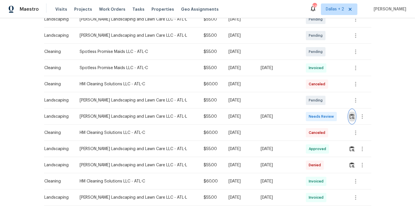
click at [351, 115] on img "button" at bounding box center [351, 116] width 5 height 5
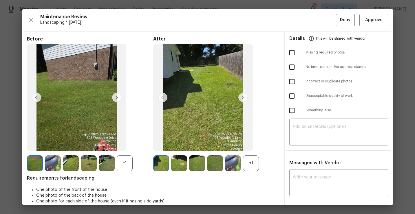
click at [251, 162] on div "+1" at bounding box center [251, 163] width 16 height 16
click at [129, 166] on div "+1" at bounding box center [125, 163] width 16 height 16
click at [50, 163] on img at bounding box center [53, 163] width 16 height 16
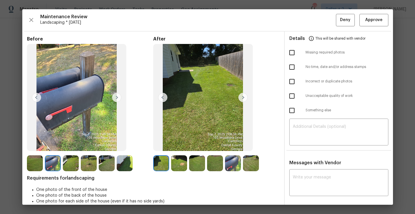
click at [180, 161] on img at bounding box center [179, 163] width 16 height 16
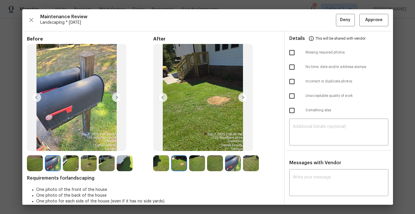
click at [168, 166] on img at bounding box center [161, 163] width 16 height 16
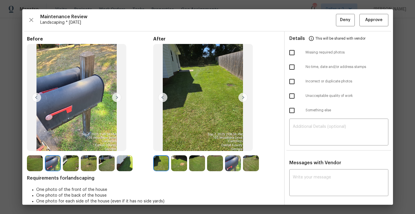
click at [177, 161] on img at bounding box center [179, 163] width 16 height 16
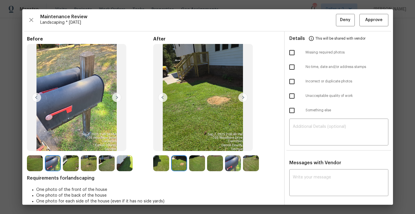
click at [200, 165] on img at bounding box center [197, 163] width 16 height 16
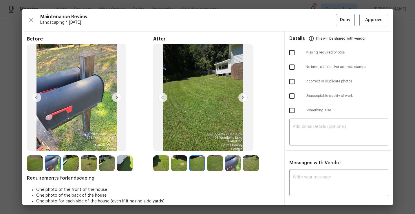
click at [242, 95] on img at bounding box center [242, 97] width 9 height 9
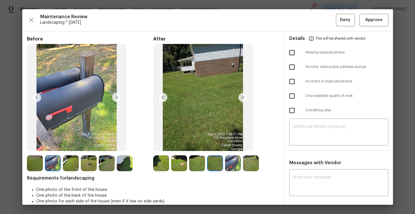
click at [216, 169] on img at bounding box center [215, 163] width 16 height 16
click at [215, 161] on img at bounding box center [215, 163] width 16 height 16
click at [199, 163] on img at bounding box center [197, 163] width 16 height 16
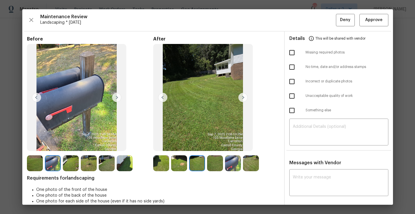
click at [212, 164] on img at bounding box center [215, 163] width 16 height 16
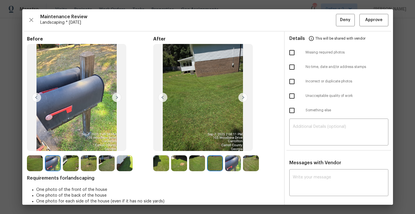
click at [162, 161] on img at bounding box center [161, 163] width 16 height 16
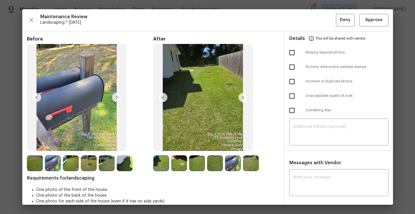
click at [243, 98] on img at bounding box center [242, 97] width 9 height 9
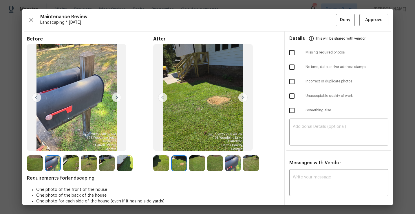
click at [243, 98] on img at bounding box center [242, 97] width 9 height 9
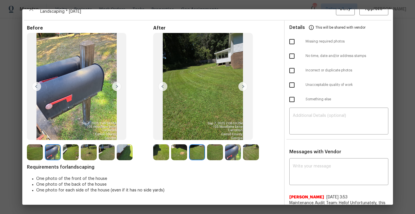
scroll to position [0, 0]
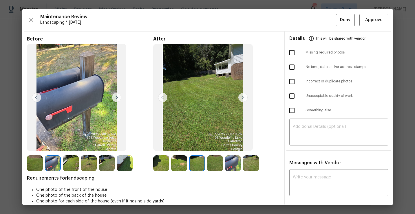
click at [242, 100] on img at bounding box center [242, 97] width 9 height 9
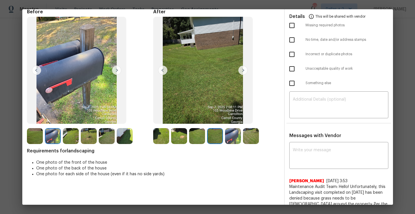
scroll to position [22, 0]
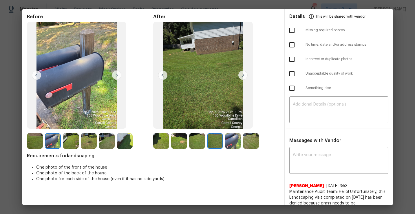
click at [216, 142] on img at bounding box center [215, 141] width 16 height 16
click at [228, 144] on img at bounding box center [233, 141] width 16 height 16
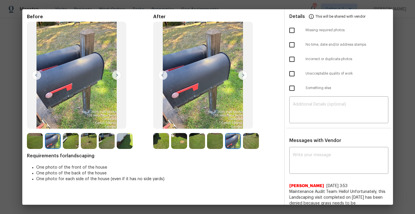
click at [249, 144] on img at bounding box center [251, 141] width 16 height 16
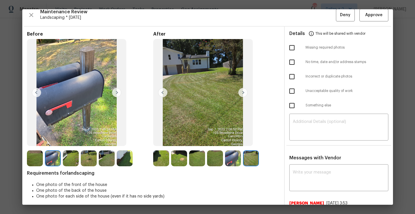
scroll to position [0, 0]
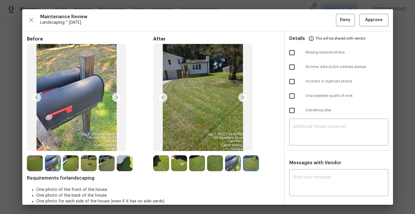
click at [231, 160] on img at bounding box center [233, 163] width 16 height 16
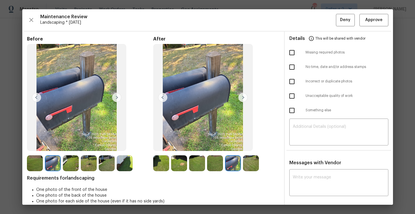
click at [213, 165] on img at bounding box center [215, 163] width 16 height 16
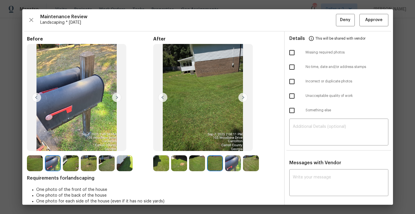
click at [200, 162] on img at bounding box center [197, 163] width 16 height 16
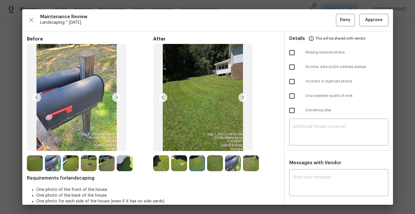
click at [163, 159] on img at bounding box center [161, 163] width 16 height 16
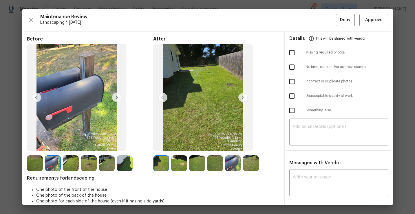
click at [185, 163] on img at bounding box center [179, 163] width 16 height 16
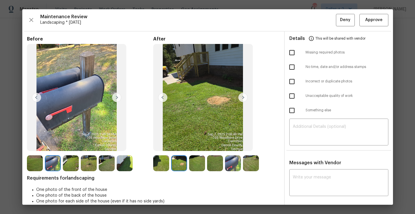
click at [201, 159] on img at bounding box center [197, 163] width 16 height 16
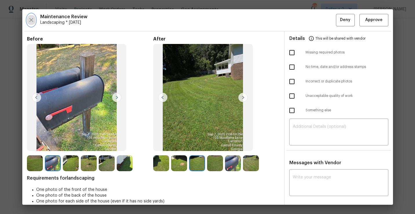
click at [31, 18] on icon "button" at bounding box center [31, 19] width 7 height 7
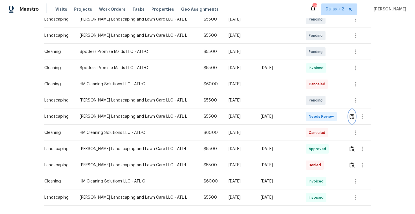
scroll to position [142, 0]
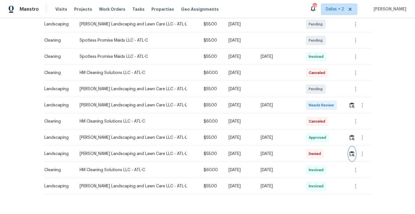
click at [352, 153] on img "button" at bounding box center [351, 153] width 5 height 5
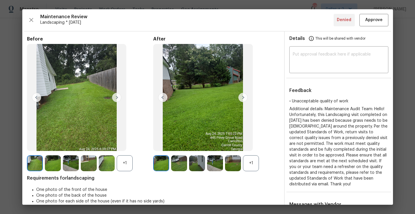
click at [251, 170] on div "+1" at bounding box center [251, 163] width 16 height 16
click at [165, 165] on img at bounding box center [161, 163] width 16 height 16
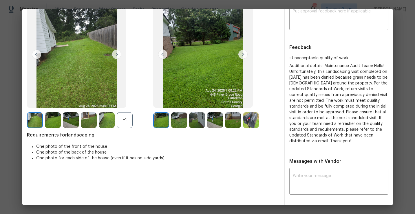
scroll to position [0, 0]
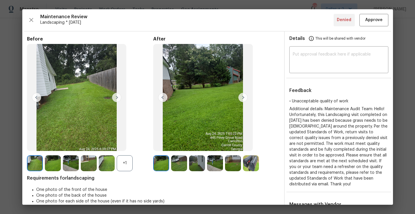
click at [180, 165] on img at bounding box center [179, 163] width 16 height 16
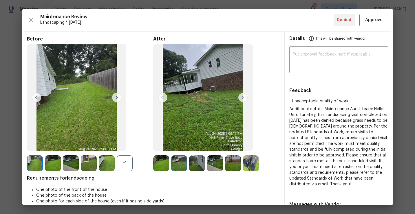
click at [209, 159] on img at bounding box center [215, 163] width 16 height 16
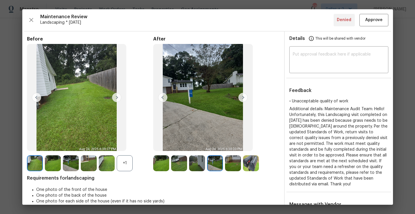
click at [235, 166] on img at bounding box center [233, 163] width 16 height 16
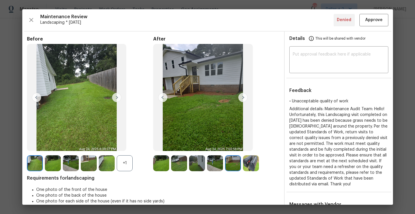
click at [242, 98] on img at bounding box center [242, 97] width 9 height 9
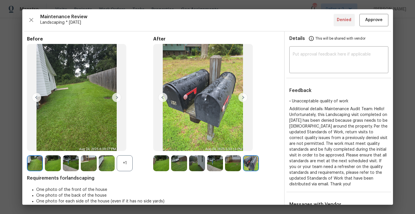
click at [162, 166] on img at bounding box center [161, 163] width 16 height 16
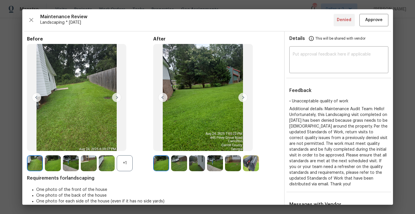
click at [241, 100] on img at bounding box center [242, 97] width 9 height 9
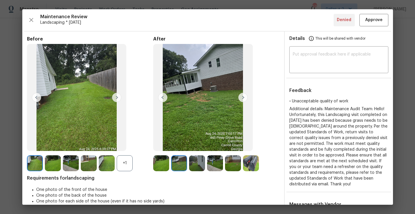
click at [180, 166] on img at bounding box center [179, 163] width 16 height 16
click at [191, 168] on img at bounding box center [197, 163] width 16 height 16
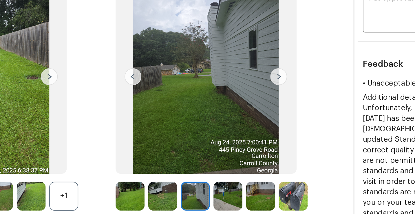
click at [181, 167] on img at bounding box center [179, 163] width 16 height 16
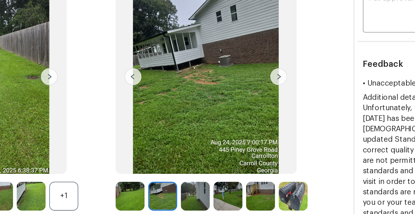
click at [194, 165] on img at bounding box center [197, 163] width 16 height 16
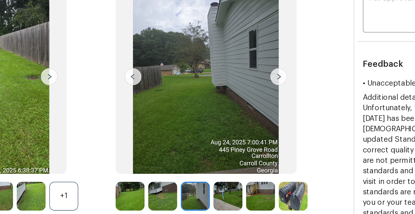
click at [214, 164] on img at bounding box center [215, 163] width 16 height 16
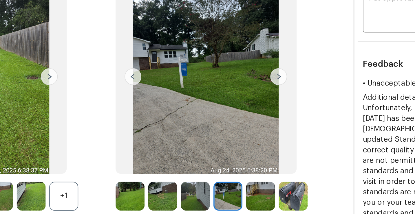
click at [232, 164] on img at bounding box center [233, 163] width 16 height 16
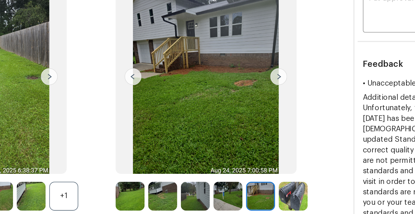
click at [160, 165] on img at bounding box center [161, 163] width 16 height 16
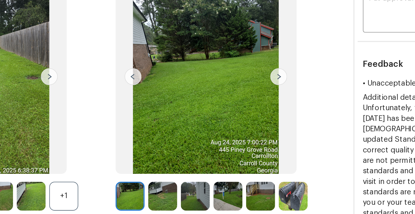
click at [250, 165] on img at bounding box center [251, 163] width 16 height 16
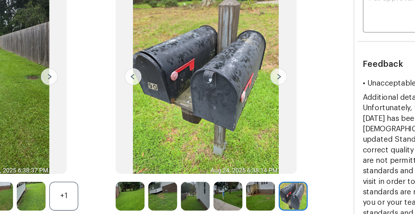
click at [164, 160] on img at bounding box center [161, 163] width 16 height 16
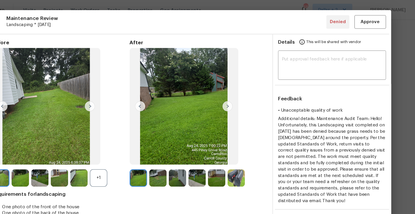
scroll to position [1, 0]
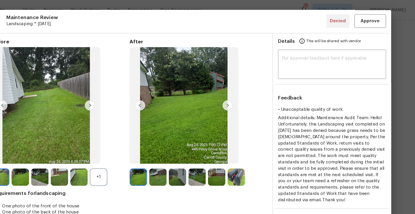
drag, startPoint x: 136, startPoint y: 80, endPoint x: 129, endPoint y: 86, distance: 9.6
click at [129, 86] on div "Before +1" at bounding box center [90, 102] width 126 height 135
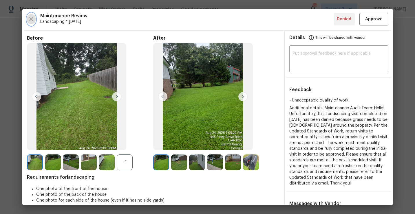
click at [33, 21] on icon "button" at bounding box center [31, 19] width 7 height 7
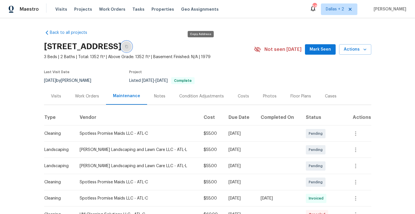
click at [128, 46] on icon "button" at bounding box center [126, 46] width 3 height 3
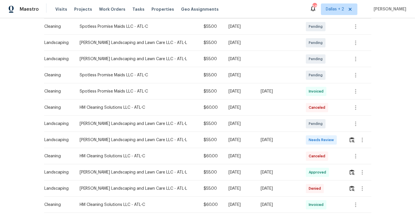
scroll to position [117, 0]
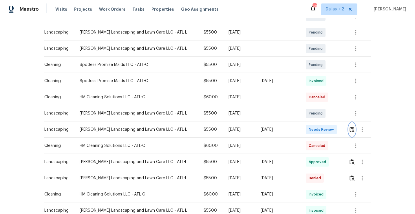
click at [349, 130] on button "button" at bounding box center [351, 130] width 7 height 14
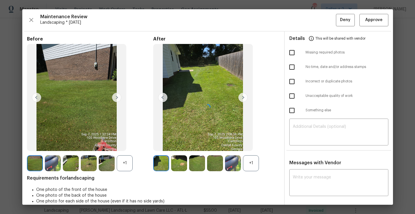
click at [376, 22] on div at bounding box center [207, 107] width 370 height 196
click at [372, 22] on div at bounding box center [207, 107] width 370 height 196
click at [369, 21] on span "Approve" at bounding box center [373, 19] width 17 height 7
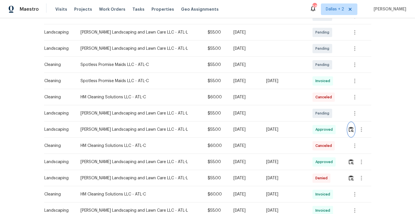
scroll to position [0, 0]
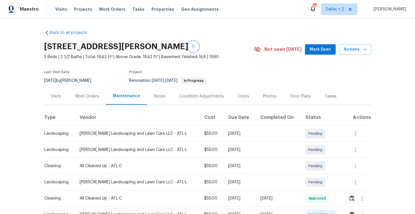
click at [195, 47] on icon "button" at bounding box center [193, 46] width 3 height 3
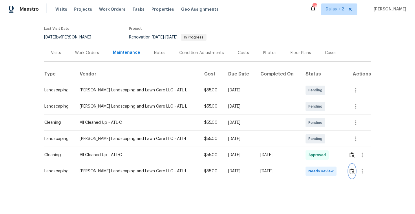
click at [351, 171] on img "button" at bounding box center [351, 170] width 5 height 5
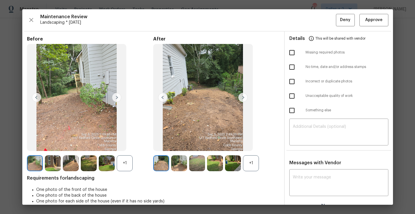
click at [251, 168] on div "+1" at bounding box center [251, 163] width 16 height 16
click at [126, 163] on div "+1" at bounding box center [125, 163] width 16 height 16
click at [117, 97] on img at bounding box center [116, 97] width 9 height 9
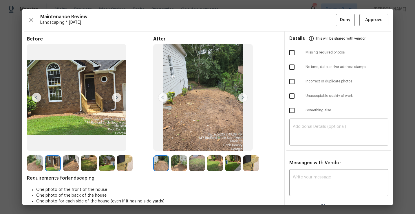
click at [177, 163] on img at bounding box center [179, 163] width 16 height 16
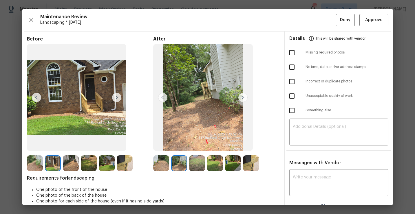
click at [243, 99] on img at bounding box center [242, 97] width 9 height 9
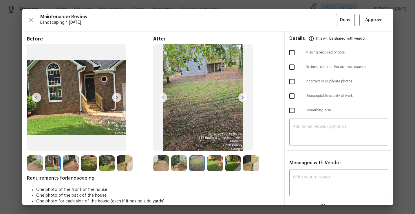
click at [252, 169] on img at bounding box center [251, 163] width 16 height 16
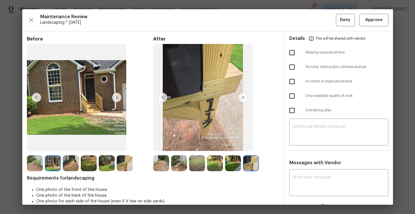
click at [172, 168] on img at bounding box center [179, 163] width 16 height 16
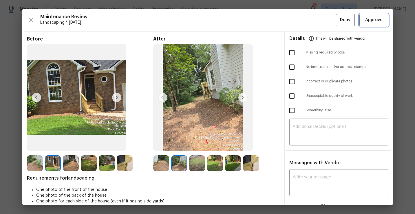
click at [374, 23] on button "Approve" at bounding box center [373, 20] width 29 height 12
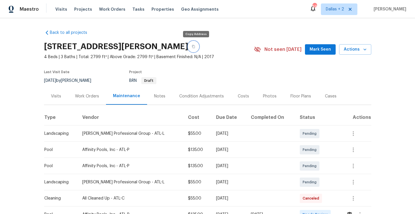
click at [197, 45] on button "button" at bounding box center [193, 46] width 10 height 10
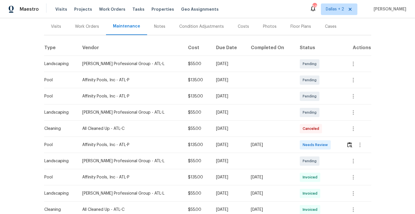
scroll to position [72, 0]
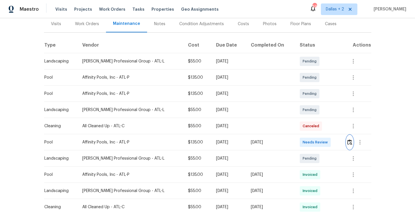
click at [350, 145] on button "button" at bounding box center [349, 142] width 7 height 14
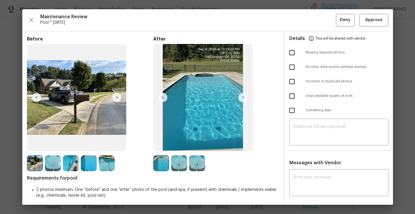
click at [34, 165] on img at bounding box center [35, 163] width 16 height 16
click at [377, 24] on button "Approve" at bounding box center [373, 20] width 29 height 12
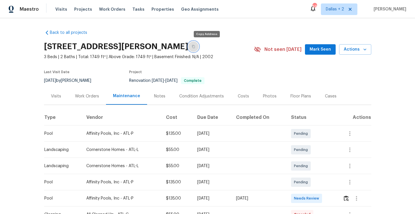
click at [198, 49] on button "button" at bounding box center [193, 46] width 10 height 10
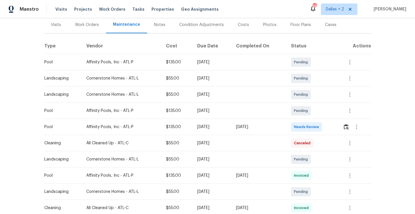
scroll to position [73, 0]
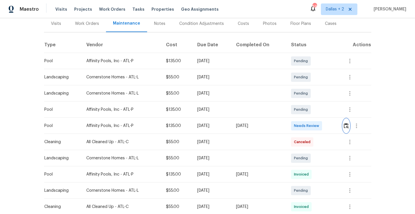
click at [348, 127] on img "button" at bounding box center [345, 125] width 5 height 5
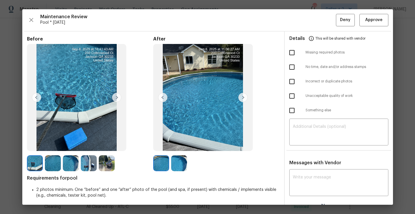
click at [104, 168] on img at bounding box center [107, 163] width 16 height 16
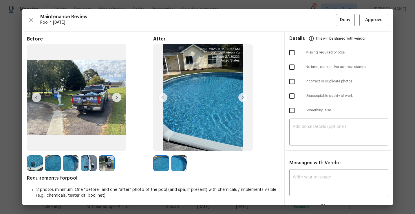
click at [90, 164] on img at bounding box center [89, 163] width 16 height 16
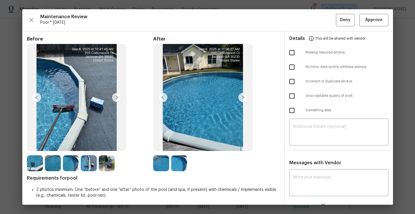
click at [91, 168] on img at bounding box center [89, 163] width 16 height 16
click at [105, 164] on img at bounding box center [107, 163] width 16 height 16
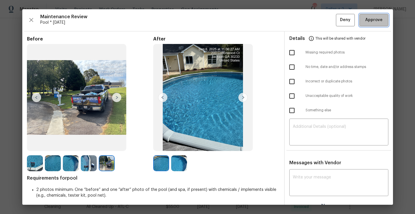
click at [374, 21] on span "Approve" at bounding box center [373, 19] width 17 height 7
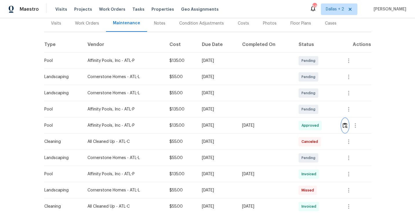
scroll to position [0, 0]
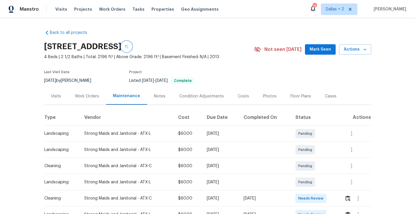
click at [128, 47] on icon "button" at bounding box center [126, 46] width 3 height 3
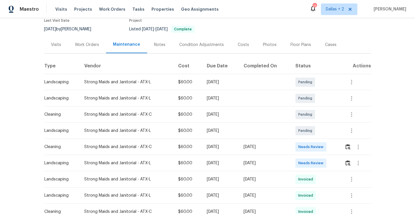
scroll to position [63, 0]
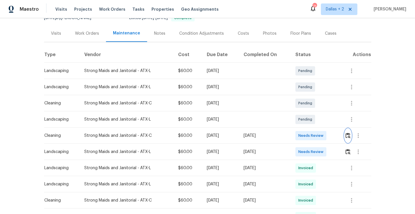
click at [349, 137] on img "button" at bounding box center [347, 135] width 5 height 5
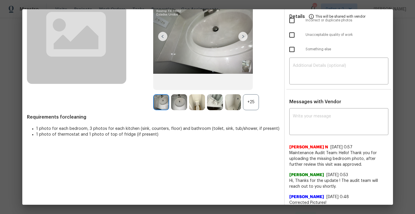
scroll to position [61, 0]
click at [248, 106] on div "+25" at bounding box center [251, 102] width 16 height 16
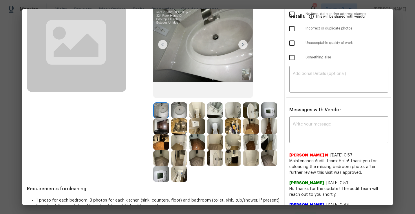
scroll to position [53, 0]
click at [157, 123] on img at bounding box center [161, 126] width 16 height 16
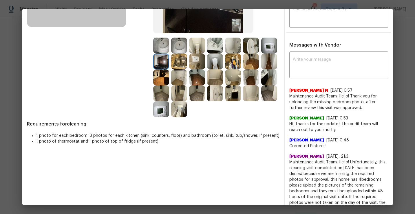
scroll to position [87, 0]
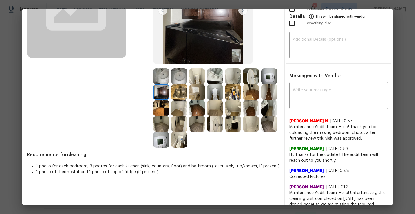
click at [198, 107] on img at bounding box center [197, 108] width 16 height 16
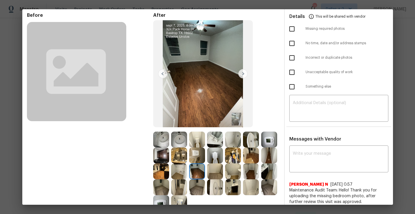
scroll to position [58, 0]
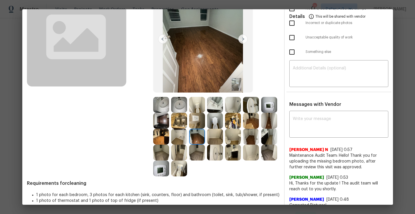
click at [235, 124] on img at bounding box center [233, 121] width 16 height 16
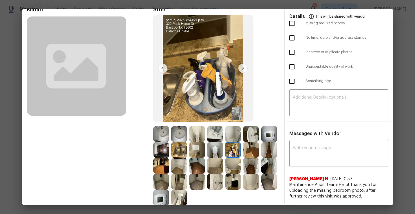
scroll to position [24, 0]
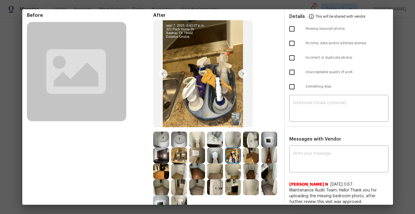
click at [173, 158] on img at bounding box center [179, 156] width 16 height 16
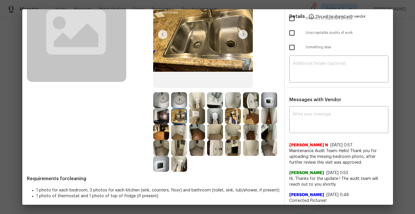
scroll to position [63, 0]
click at [219, 152] on img at bounding box center [215, 148] width 16 height 16
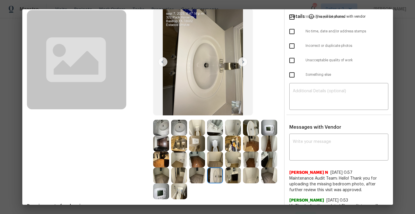
scroll to position [0, 0]
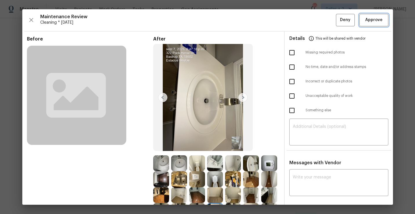
click at [378, 19] on span "Approve" at bounding box center [373, 19] width 17 height 7
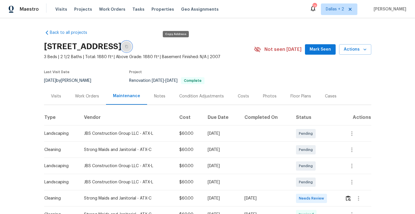
click at [128, 48] on icon "button" at bounding box center [126, 46] width 3 height 3
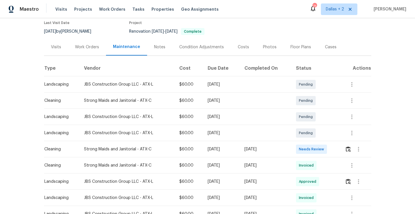
scroll to position [50, 0]
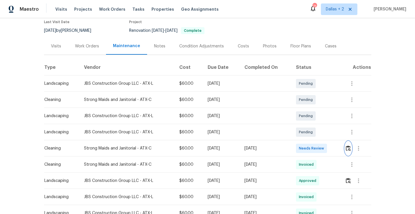
click at [348, 149] on img "button" at bounding box center [347, 148] width 5 height 5
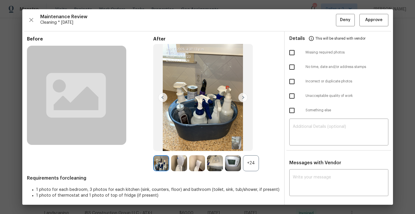
click at [249, 168] on div "+24" at bounding box center [251, 163] width 16 height 16
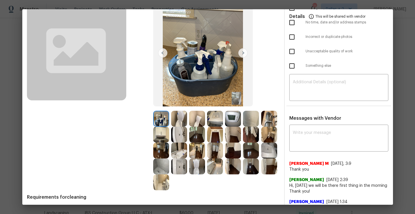
scroll to position [45, 0]
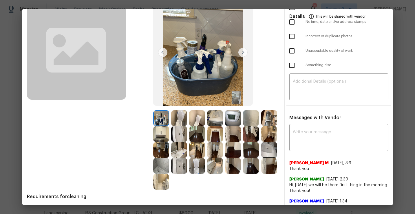
click at [243, 52] on img at bounding box center [242, 52] width 9 height 9
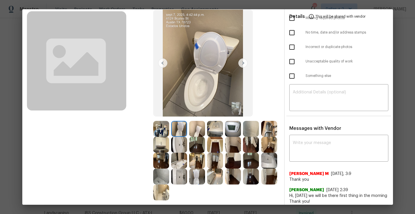
scroll to position [35, 0]
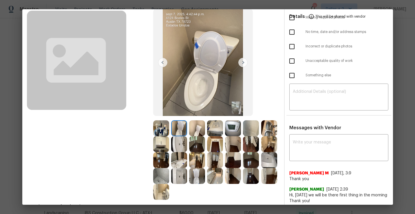
click at [166, 150] on img at bounding box center [161, 144] width 16 height 16
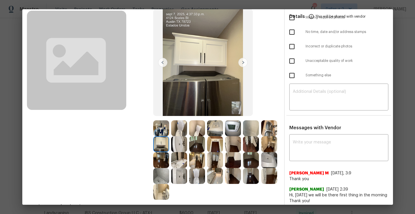
click at [202, 162] on img at bounding box center [197, 160] width 16 height 16
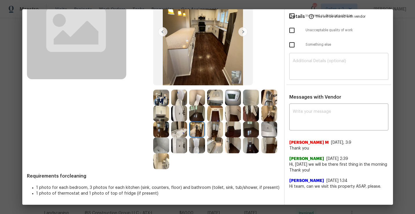
scroll to position [0, 0]
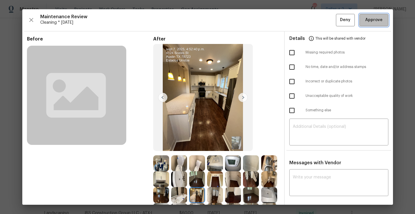
click at [374, 21] on span "Approve" at bounding box center [373, 19] width 17 height 7
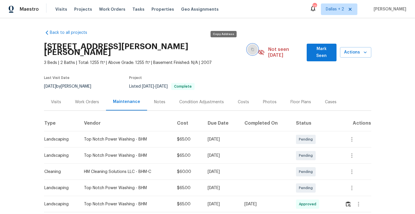
click at [251, 48] on icon "button" at bounding box center [252, 49] width 3 height 3
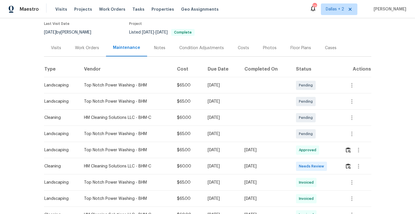
scroll to position [59, 0]
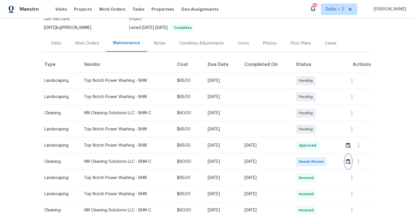
click at [350, 159] on img "button" at bounding box center [347, 161] width 5 height 5
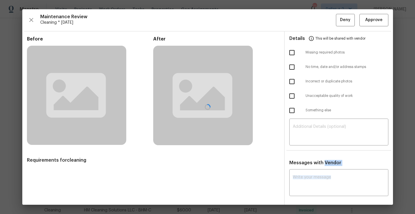
click at [350, 154] on div at bounding box center [207, 107] width 370 height 196
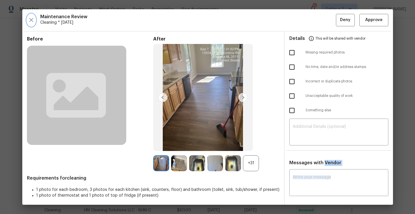
click at [32, 23] on icon "button" at bounding box center [31, 19] width 7 height 7
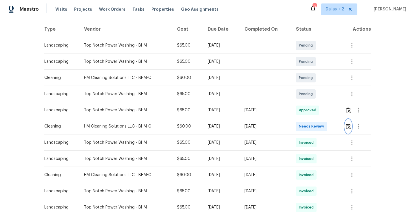
scroll to position [93, 0]
click at [348, 124] on img "button" at bounding box center [347, 126] width 5 height 5
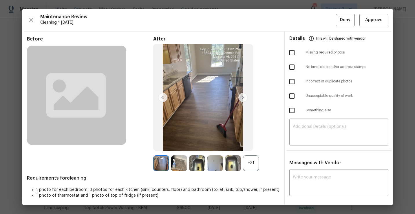
click at [252, 160] on div "+31" at bounding box center [251, 163] width 16 height 16
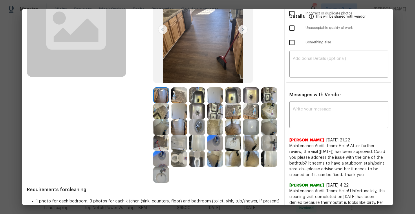
scroll to position [71, 0]
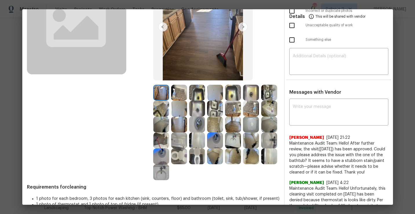
click at [181, 111] on img at bounding box center [179, 109] width 16 height 16
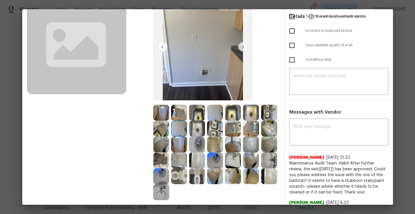
scroll to position [51, 0]
click at [270, 136] on img at bounding box center [269, 144] width 16 height 16
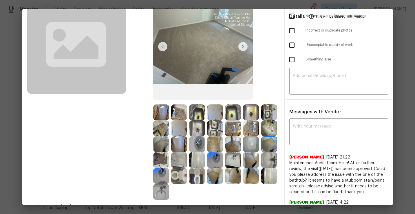
click at [252, 161] on img at bounding box center [251, 160] width 16 height 16
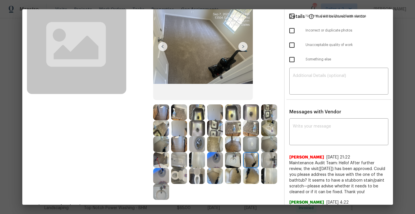
click at [194, 156] on img at bounding box center [197, 160] width 16 height 16
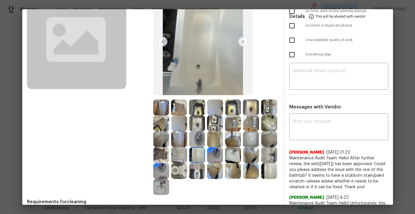
scroll to position [59, 0]
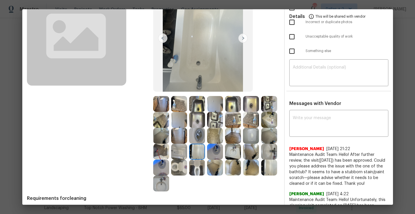
click at [177, 173] on img at bounding box center [179, 168] width 16 height 16
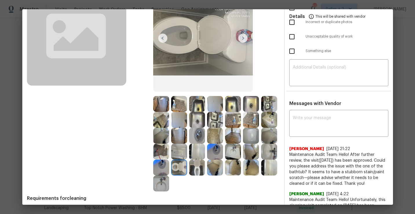
click at [266, 169] on img at bounding box center [269, 168] width 16 height 16
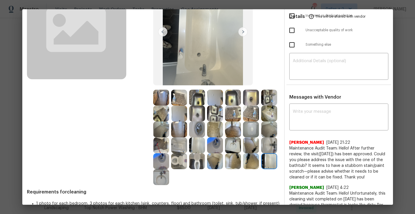
scroll to position [66, 0]
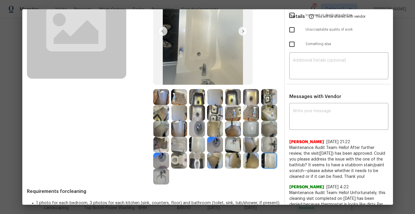
click at [163, 165] on img at bounding box center [161, 161] width 16 height 16
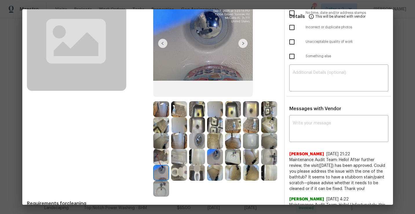
scroll to position [68, 0]
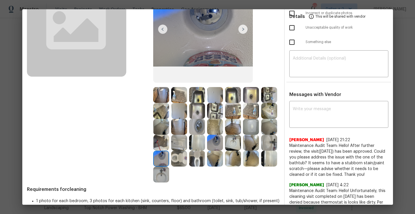
click at [215, 142] on img at bounding box center [215, 143] width 16 height 16
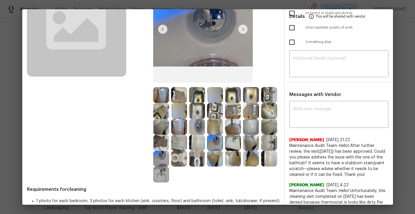
click at [198, 109] on img at bounding box center [197, 111] width 16 height 16
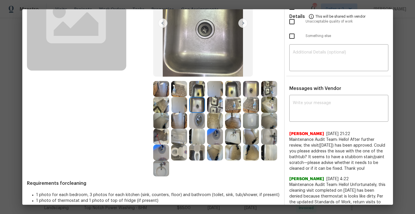
scroll to position [75, 0]
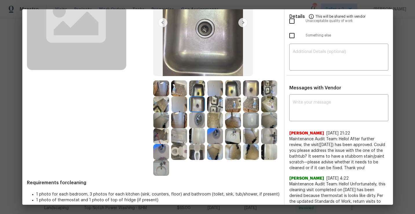
click at [181, 137] on img at bounding box center [179, 136] width 16 height 16
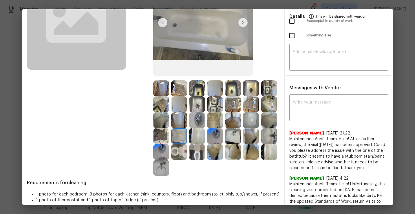
click at [266, 154] on img at bounding box center [269, 152] width 16 height 16
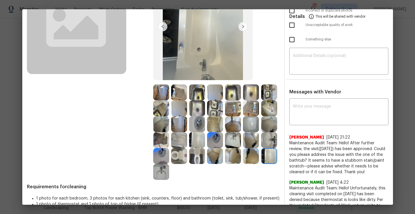
scroll to position [0, 0]
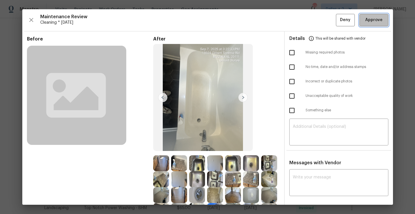
click at [371, 22] on span "Approve" at bounding box center [373, 19] width 17 height 7
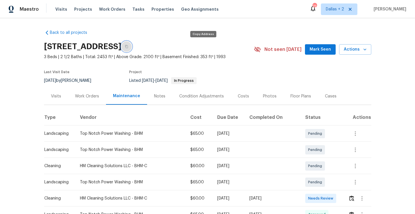
click at [128, 45] on icon "button" at bounding box center [126, 46] width 3 height 3
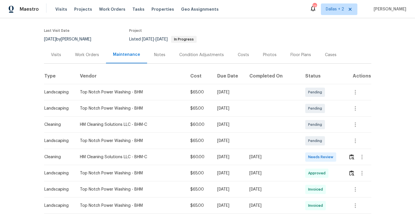
scroll to position [53, 0]
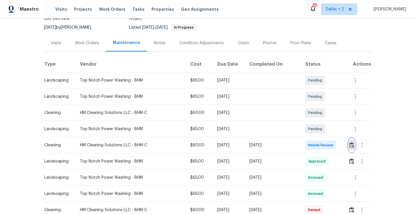
click at [350, 145] on img "button" at bounding box center [351, 144] width 5 height 5
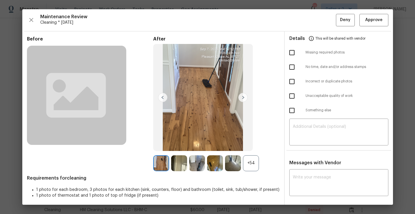
click at [249, 166] on div "+54" at bounding box center [251, 163] width 16 height 16
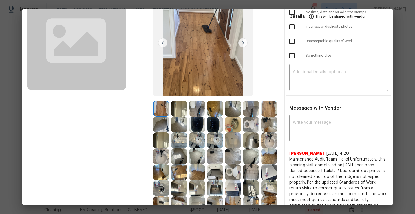
scroll to position [52, 0]
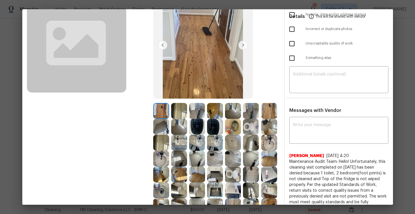
click at [183, 111] on img at bounding box center [179, 111] width 16 height 16
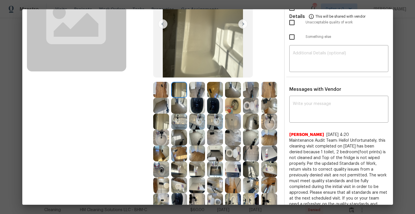
scroll to position [74, 0]
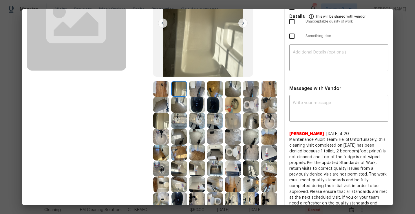
click at [209, 152] on img at bounding box center [215, 153] width 16 height 16
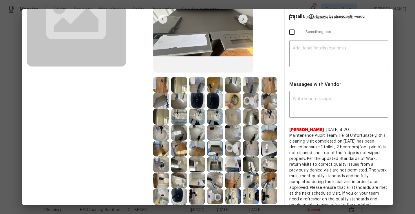
scroll to position [0, 0]
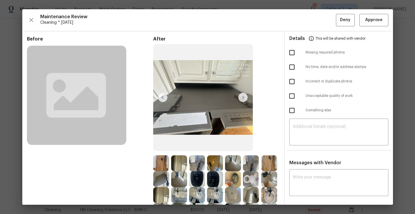
click at [371, 13] on div "Maintenance Review Cleaning * [DATE] Deny Approve Before After Requirements for…" at bounding box center [207, 107] width 370 height 196
click at [368, 21] on span "Approve" at bounding box center [373, 19] width 17 height 7
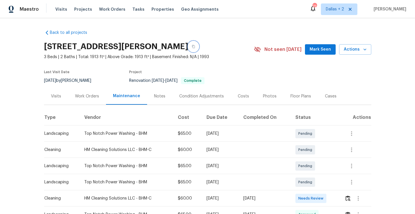
click at [194, 47] on icon "button" at bounding box center [193, 46] width 3 height 3
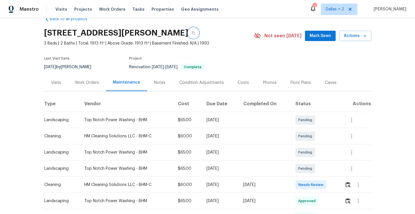
scroll to position [14, 0]
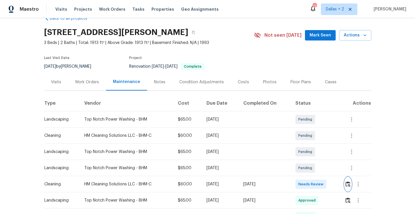
click at [347, 183] on img "button" at bounding box center [347, 183] width 5 height 5
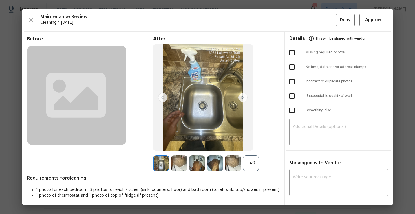
click at [254, 165] on div "+40" at bounding box center [251, 163] width 16 height 16
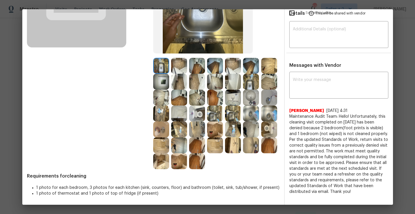
scroll to position [76, 0]
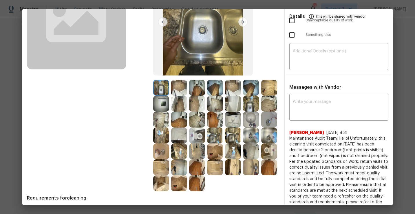
click at [250, 134] on img at bounding box center [251, 136] width 16 height 16
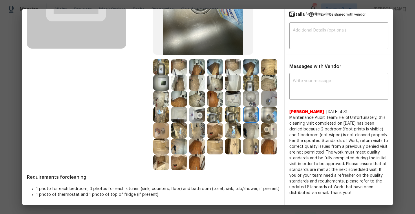
scroll to position [98, 0]
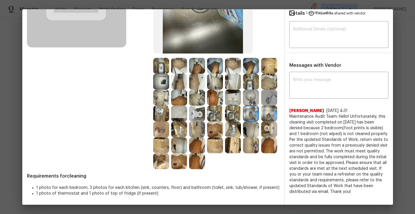
click at [180, 111] on img at bounding box center [179, 114] width 16 height 16
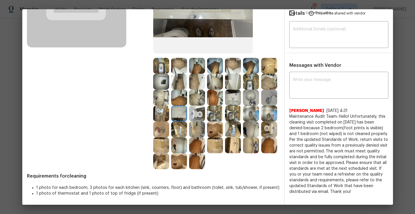
click at [252, 120] on img at bounding box center [251, 114] width 16 height 16
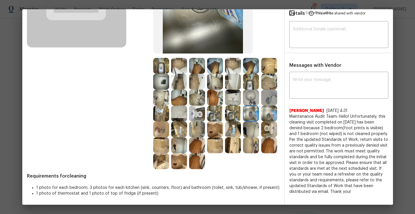
click at [249, 130] on img at bounding box center [251, 130] width 16 height 16
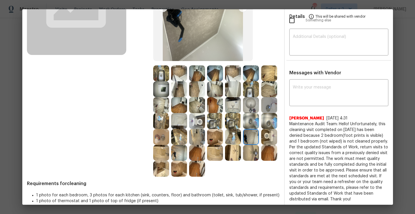
scroll to position [90, 0]
click at [180, 152] on img at bounding box center [179, 153] width 16 height 16
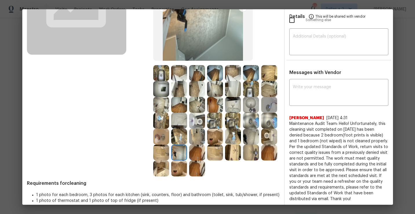
click at [214, 150] on img at bounding box center [215, 153] width 16 height 16
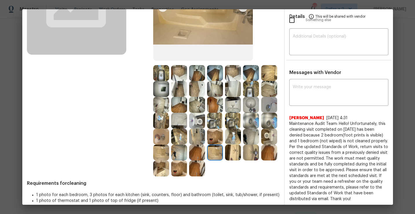
click at [203, 135] on img at bounding box center [197, 137] width 16 height 16
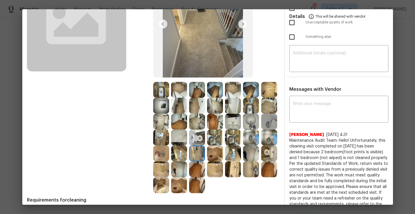
scroll to position [75, 0]
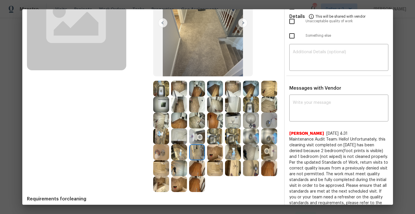
click at [266, 148] on img at bounding box center [269, 152] width 16 height 16
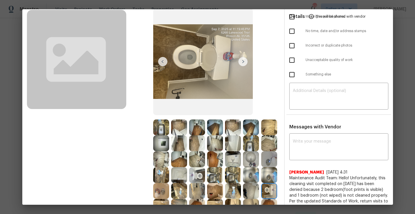
scroll to position [0, 0]
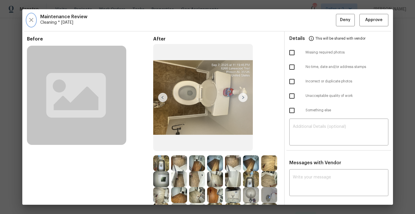
click at [30, 16] on button "button" at bounding box center [31, 20] width 9 height 12
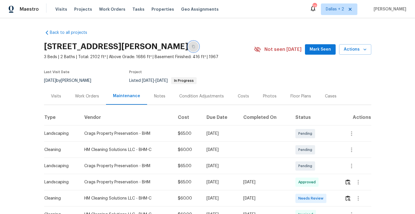
click at [195, 47] on icon "button" at bounding box center [193, 46] width 3 height 3
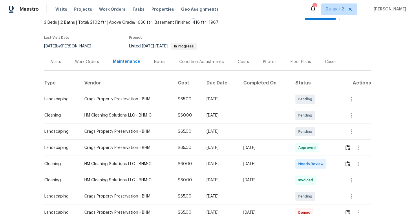
scroll to position [46, 0]
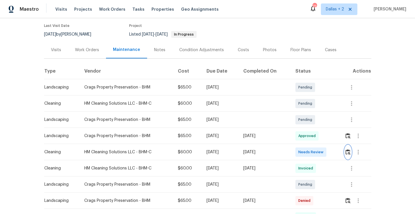
click at [350, 150] on img "button" at bounding box center [347, 151] width 5 height 5
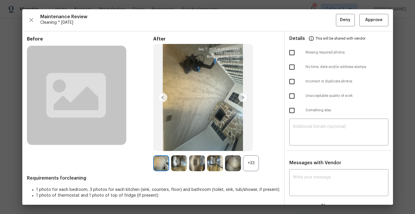
click at [252, 163] on div "+33" at bounding box center [251, 163] width 16 height 16
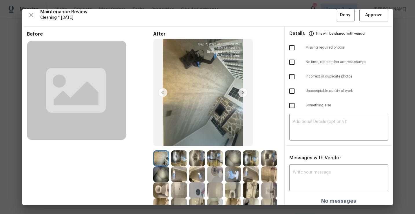
scroll to position [2, 0]
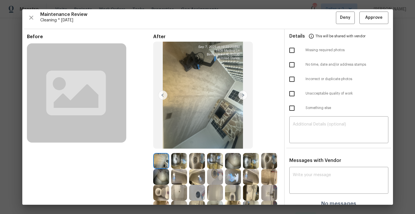
click at [241, 93] on img at bounding box center [242, 95] width 9 height 9
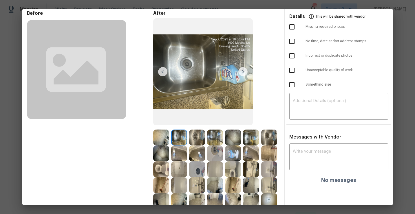
scroll to position [82, 0]
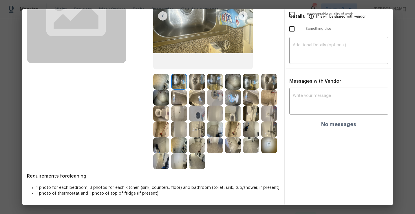
click at [197, 144] on img at bounding box center [197, 145] width 16 height 16
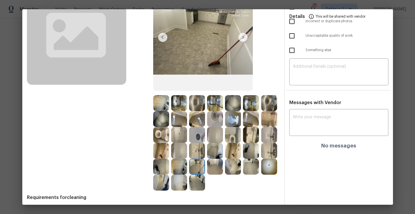
scroll to position [60, 0]
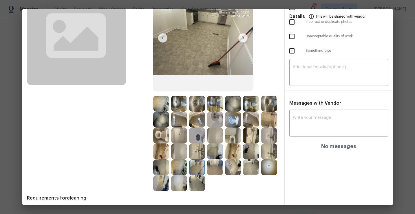
click at [196, 123] on img at bounding box center [197, 120] width 16 height 16
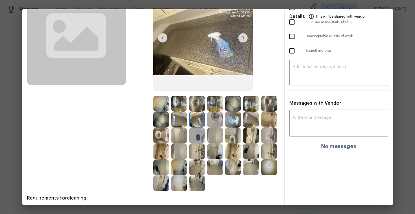
click at [198, 169] on img at bounding box center [197, 167] width 16 height 16
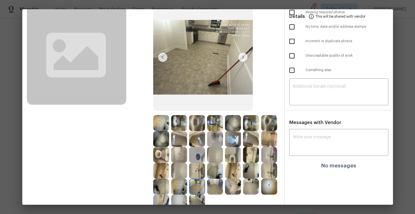
scroll to position [48, 0]
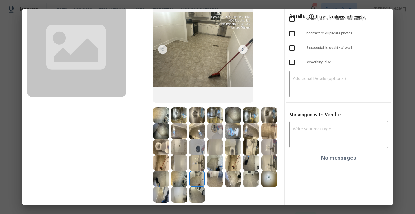
click at [249, 144] on img at bounding box center [251, 147] width 16 height 16
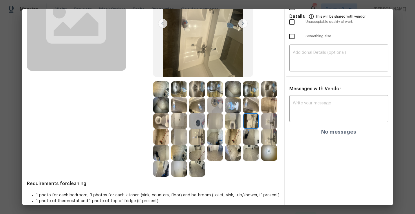
scroll to position [75, 0]
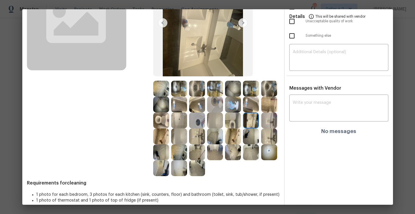
click at [176, 109] on img at bounding box center [179, 105] width 16 height 16
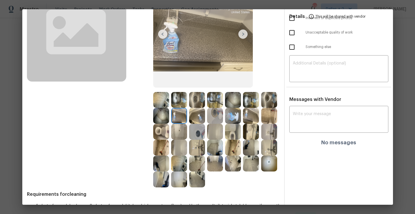
scroll to position [71, 0]
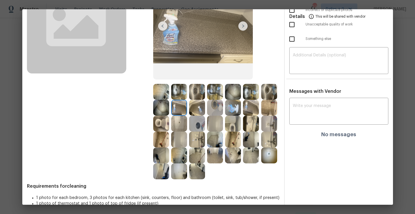
click at [197, 141] on img at bounding box center [197, 140] width 16 height 16
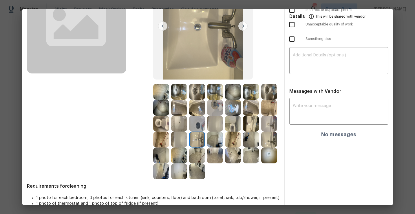
click at [198, 157] on img at bounding box center [197, 156] width 16 height 16
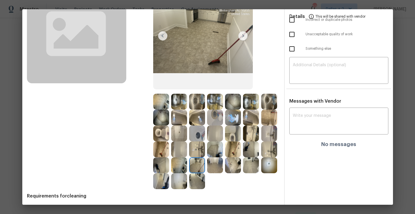
scroll to position [65, 0]
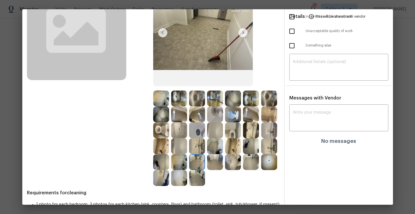
click at [266, 133] on img at bounding box center [269, 130] width 16 height 16
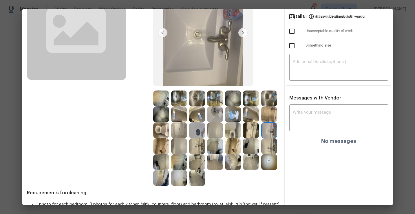
click at [194, 135] on img at bounding box center [197, 130] width 16 height 16
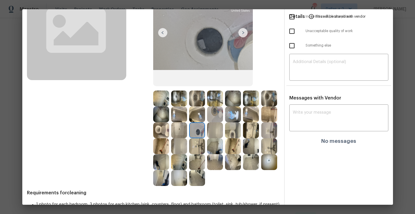
click at [179, 132] on img at bounding box center [179, 130] width 16 height 16
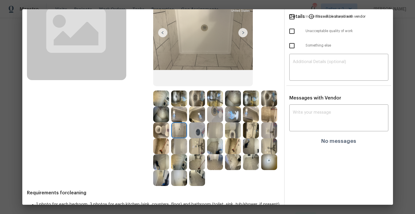
click at [180, 146] on img at bounding box center [179, 146] width 16 height 16
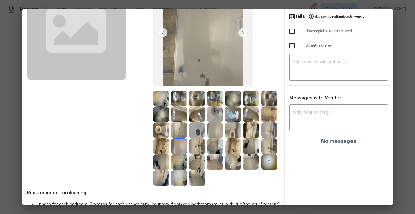
click at [198, 146] on img at bounding box center [197, 146] width 16 height 16
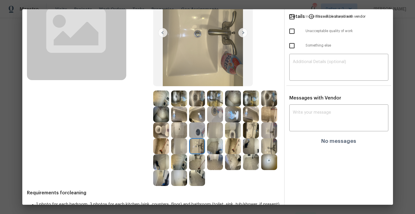
click at [220, 151] on img at bounding box center [215, 146] width 16 height 16
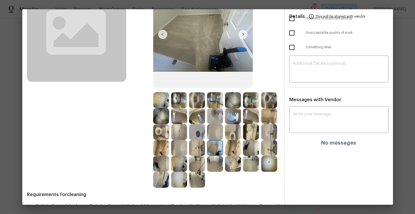
scroll to position [70, 0]
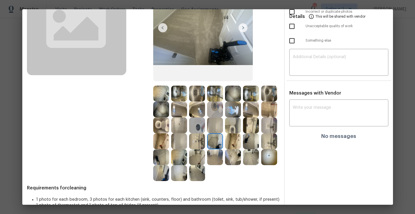
click at [254, 142] on img at bounding box center [251, 141] width 16 height 16
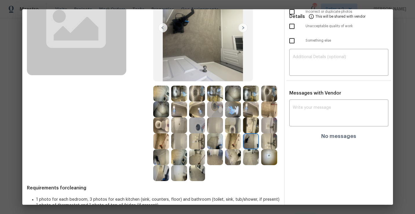
click at [230, 155] on img at bounding box center [233, 157] width 16 height 16
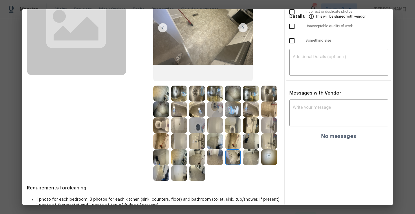
click at [183, 159] on img at bounding box center [179, 157] width 16 height 16
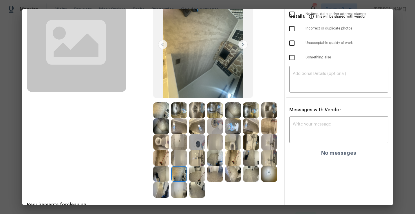
scroll to position [82, 0]
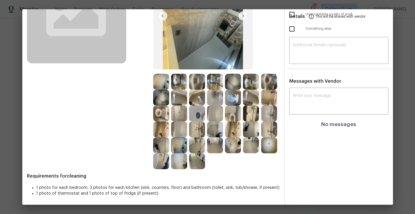
click at [248, 112] on img at bounding box center [251, 114] width 16 height 16
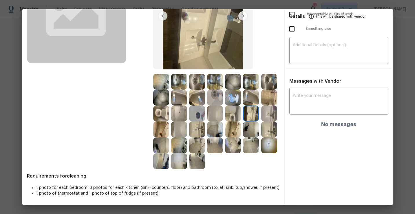
click at [231, 116] on img at bounding box center [233, 114] width 16 height 16
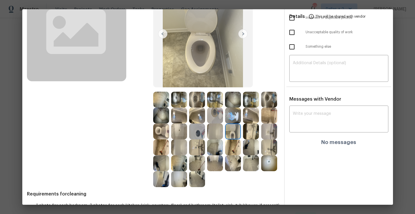
scroll to position [67, 0]
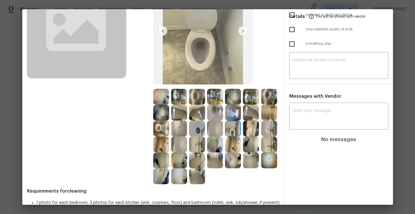
click at [271, 125] on img at bounding box center [269, 129] width 16 height 16
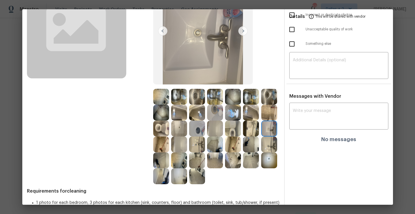
click at [179, 97] on img at bounding box center [179, 97] width 16 height 16
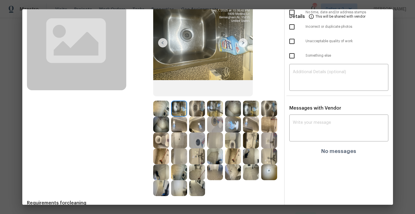
scroll to position [82, 0]
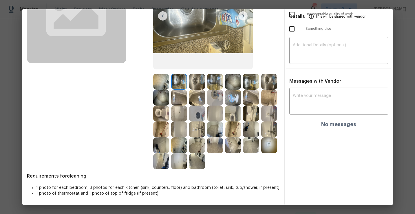
click at [177, 113] on img at bounding box center [179, 114] width 16 height 16
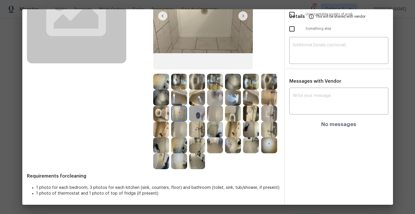
click at [177, 123] on img at bounding box center [179, 130] width 16 height 16
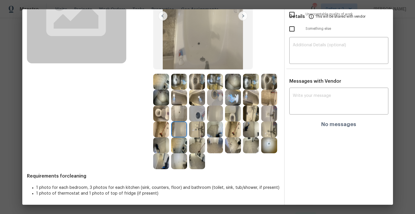
click at [235, 126] on img at bounding box center [233, 130] width 16 height 16
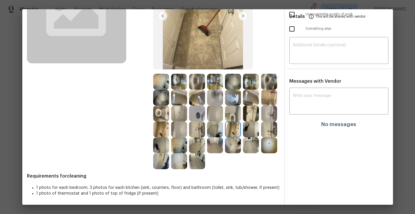
click at [233, 114] on img at bounding box center [233, 114] width 16 height 16
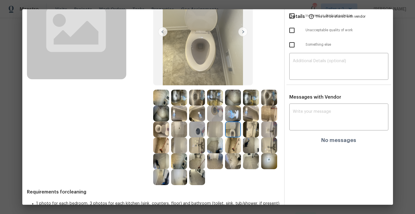
scroll to position [67, 0]
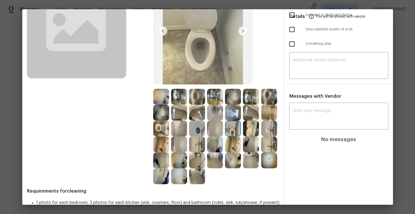
click at [197, 98] on img at bounding box center [197, 97] width 16 height 16
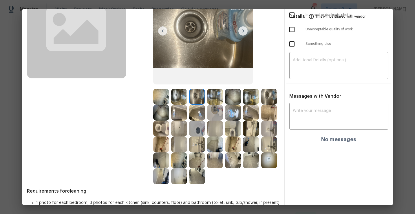
click at [194, 159] on img at bounding box center [197, 160] width 16 height 16
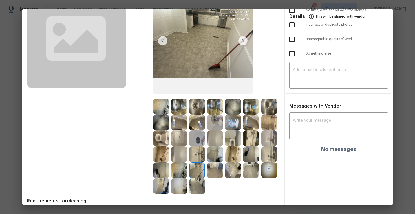
scroll to position [57, 0]
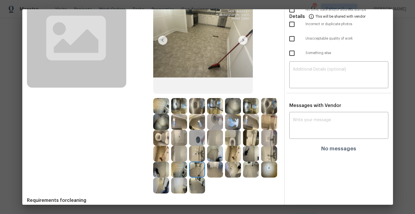
click at [251, 171] on img at bounding box center [251, 170] width 16 height 16
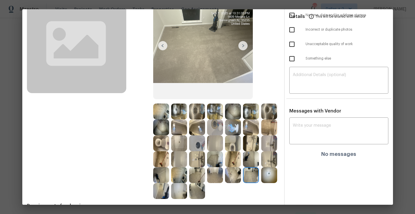
scroll to position [53, 0]
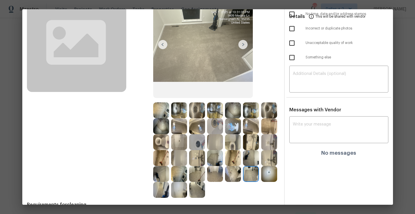
click at [232, 178] on img at bounding box center [233, 174] width 16 height 16
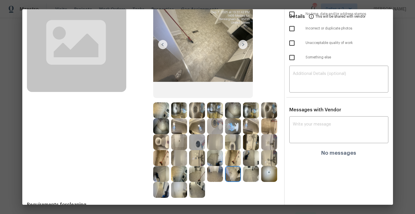
scroll to position [0, 0]
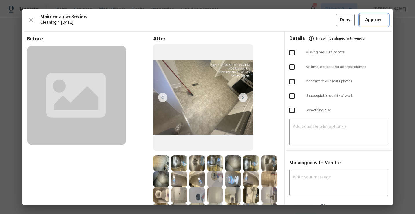
click at [369, 23] on button "Approve" at bounding box center [373, 20] width 29 height 12
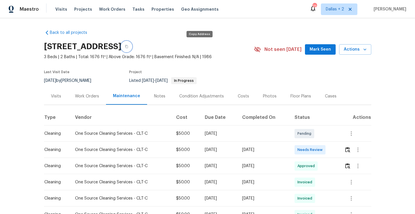
click at [128, 47] on icon "button" at bounding box center [126, 46] width 3 height 3
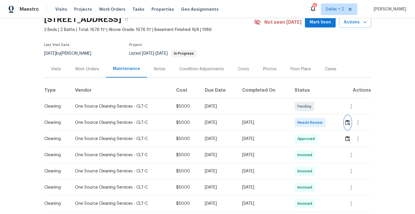
click at [348, 124] on img "button" at bounding box center [347, 122] width 5 height 5
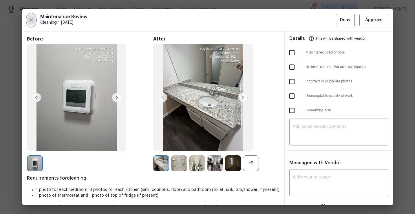
click at [28, 18] on icon "button" at bounding box center [31, 19] width 7 height 7
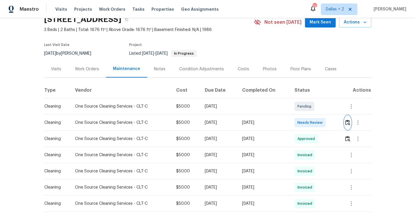
scroll to position [29, 0]
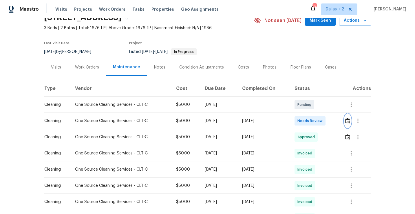
click at [350, 120] on img "button" at bounding box center [347, 120] width 5 height 5
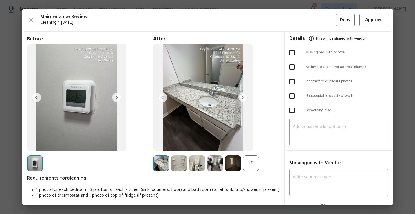
click at [252, 161] on div "+9" at bounding box center [251, 163] width 16 height 16
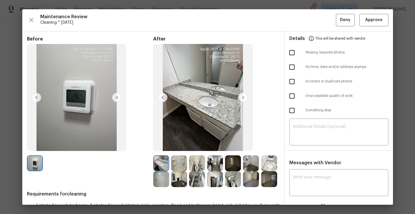
scroll to position [18, 0]
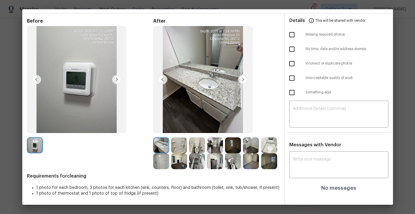
click at [242, 81] on img at bounding box center [242, 79] width 9 height 9
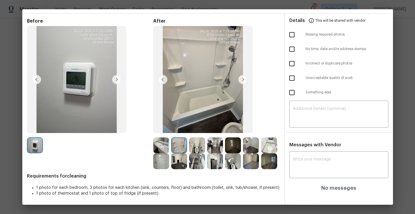
click at [242, 81] on img at bounding box center [242, 79] width 9 height 9
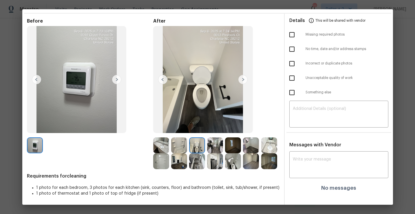
click at [242, 81] on img at bounding box center [242, 79] width 9 height 9
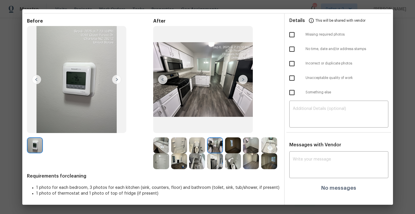
click at [221, 164] on img at bounding box center [215, 161] width 16 height 16
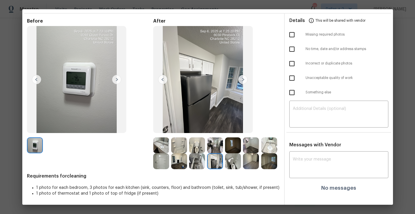
scroll to position [0, 0]
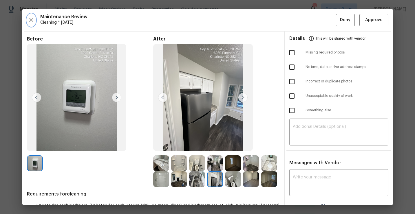
click at [30, 16] on icon "button" at bounding box center [31, 19] width 7 height 7
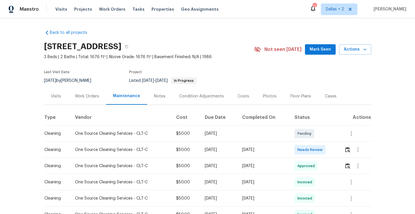
click at [344, 150] on td at bounding box center [355, 150] width 32 height 16
click at [348, 150] on img "button" at bounding box center [347, 149] width 5 height 5
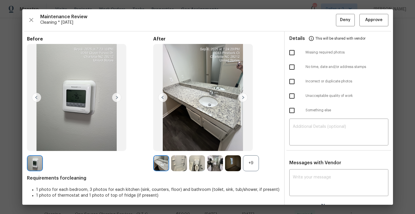
click at [255, 166] on div "+9" at bounding box center [251, 163] width 16 height 16
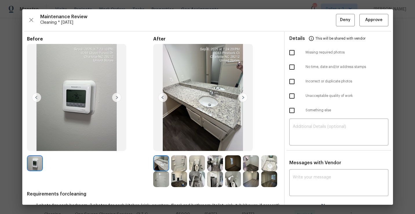
click at [194, 164] on img at bounding box center [197, 163] width 16 height 16
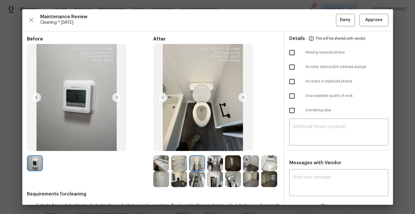
click at [197, 176] on img at bounding box center [197, 179] width 16 height 16
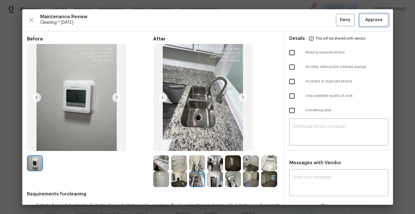
click at [371, 20] on span "Approve" at bounding box center [373, 19] width 17 height 7
